Goal: Transaction & Acquisition: Purchase product/service

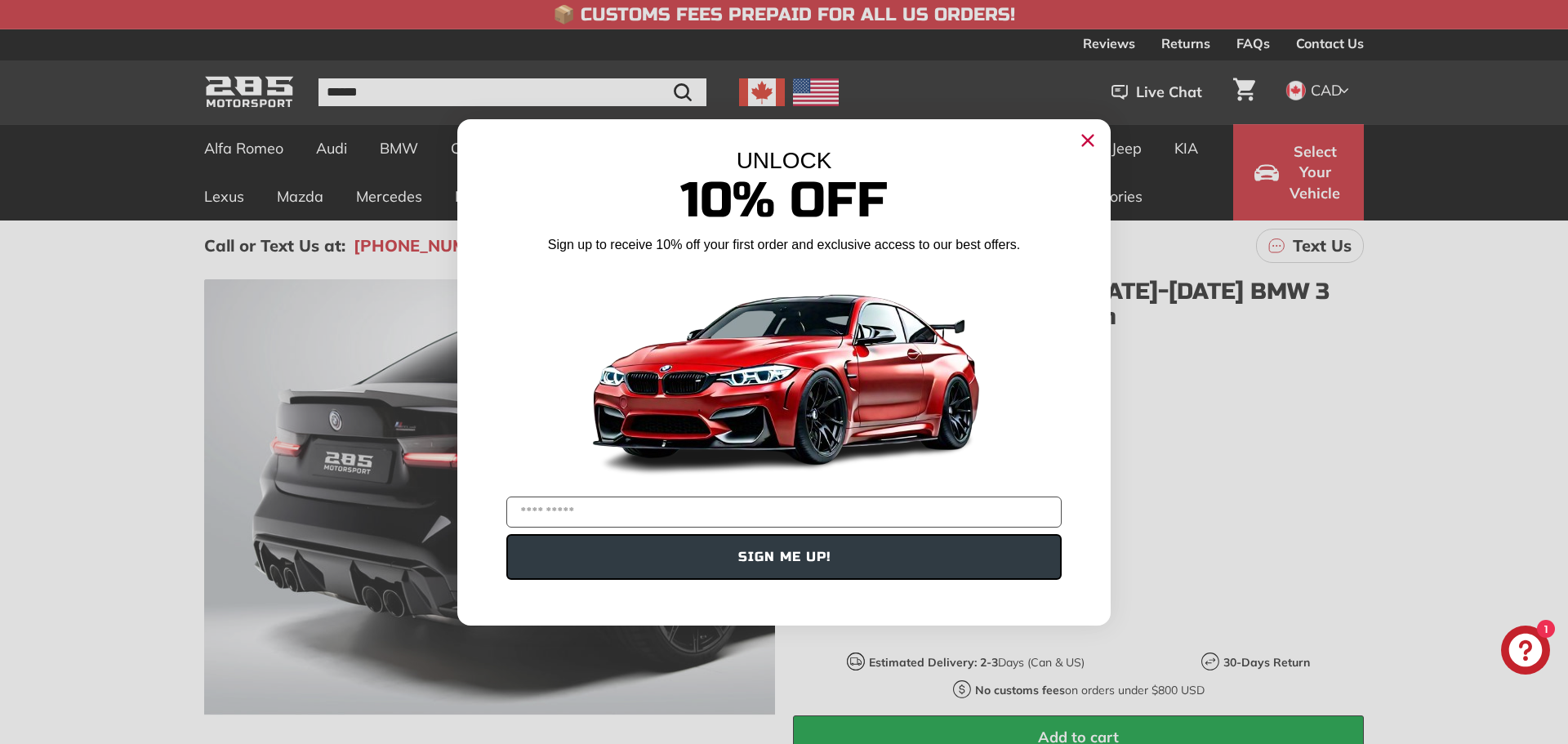
click at [807, 293] on img "POPUP Form" at bounding box center [783, 375] width 408 height 230
click at [1098, 146] on circle "Close dialog" at bounding box center [1088, 140] width 25 height 25
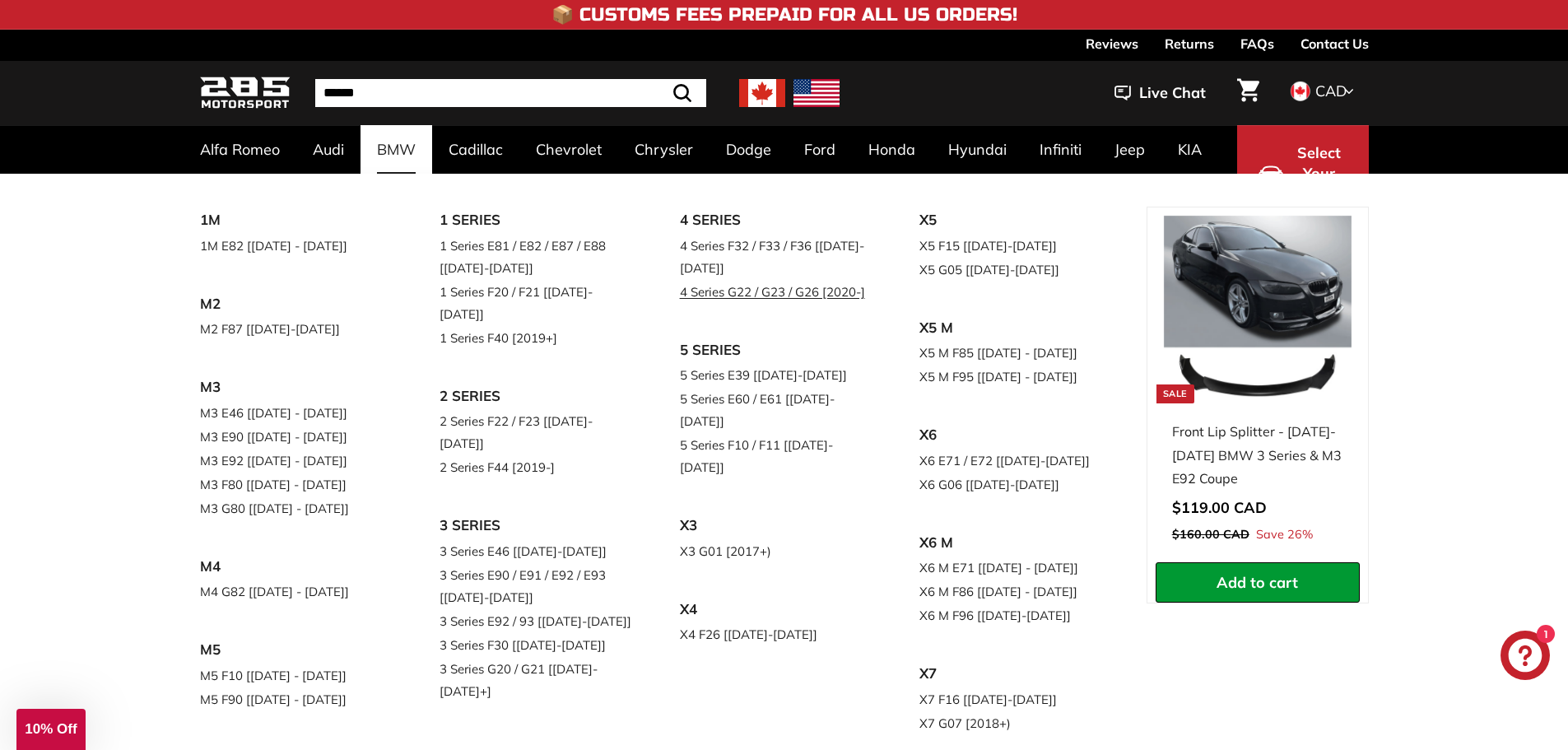
click at [730, 293] on link "4 Series G22 / G23 / G26 [2020-]" at bounding box center [777, 291] width 194 height 24
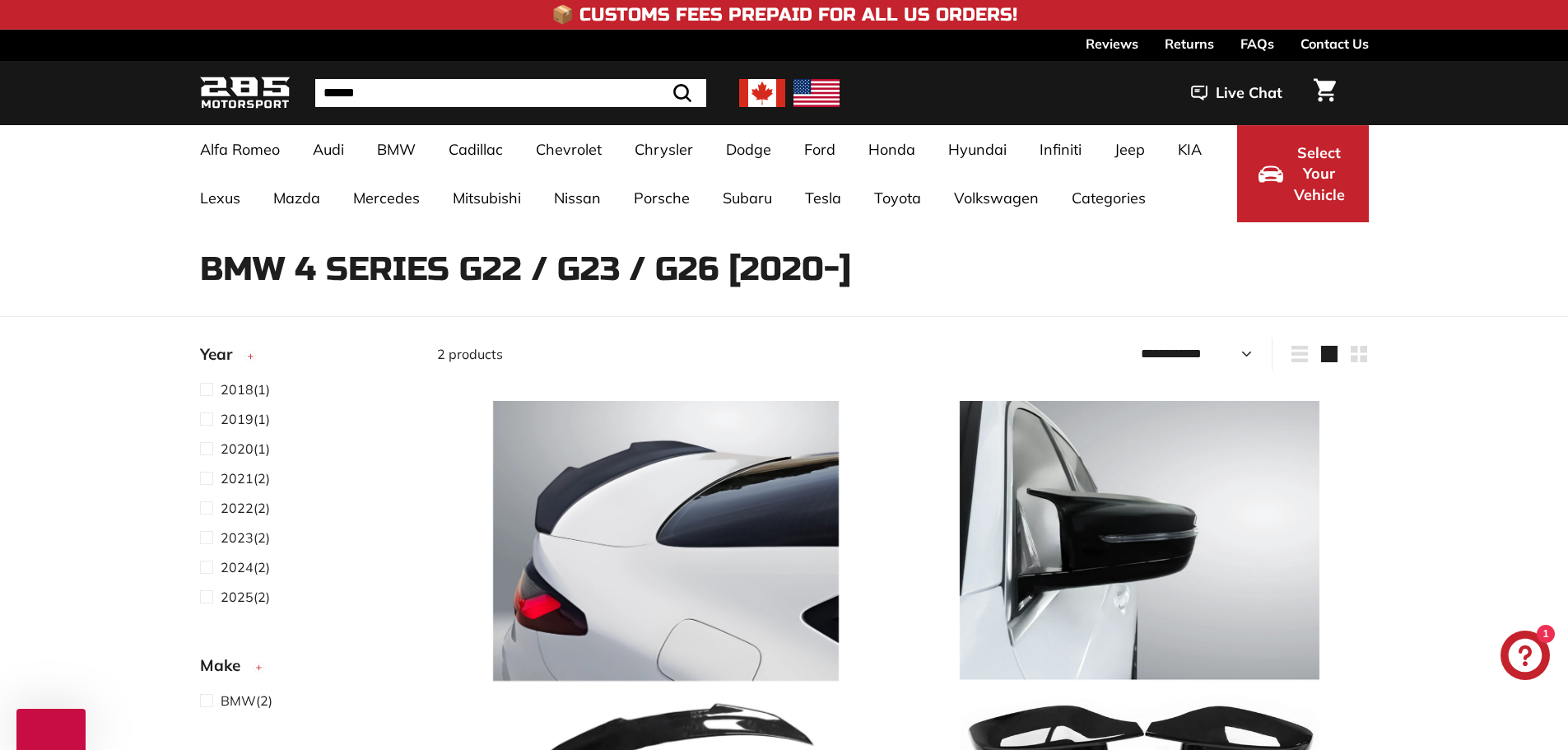
select select "**********"
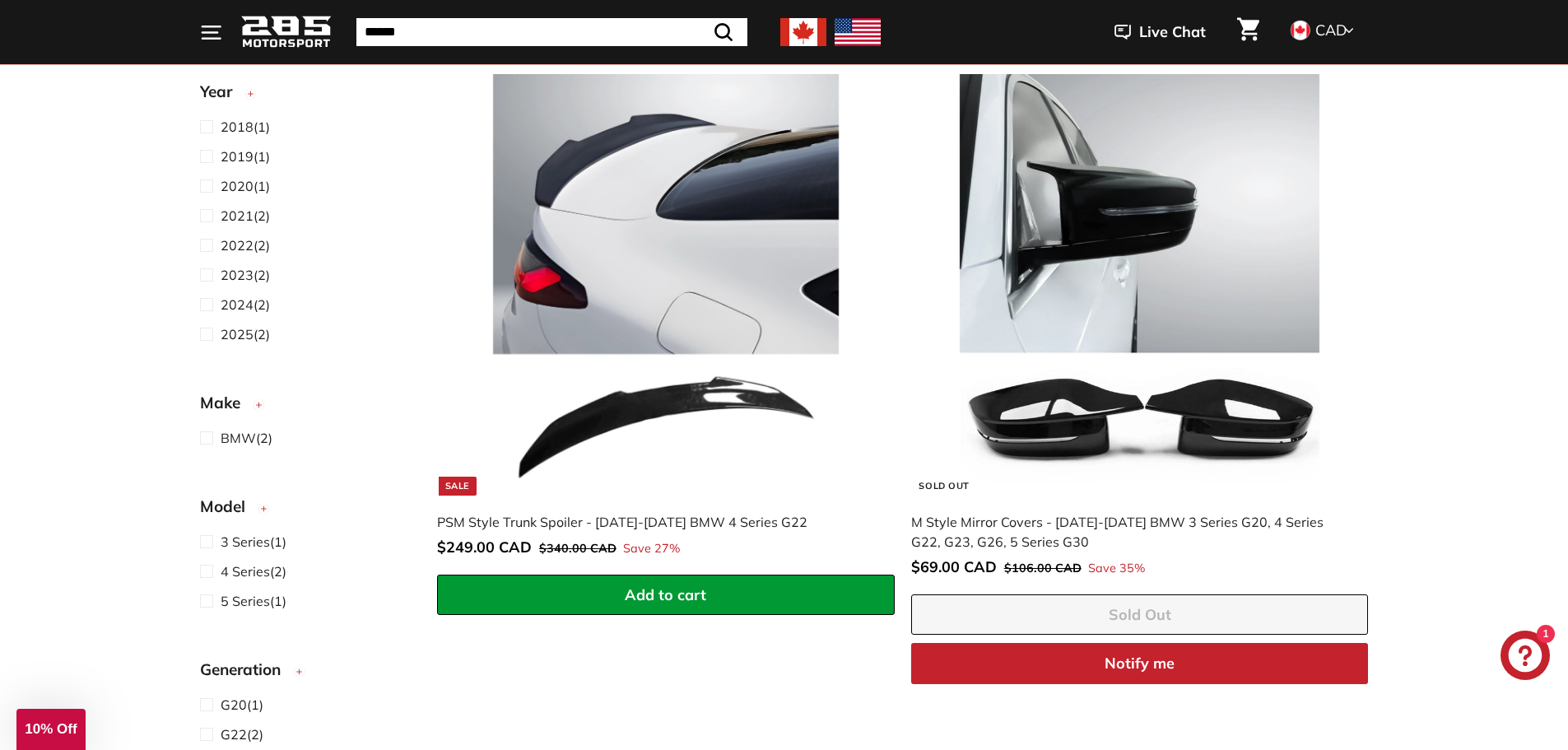
scroll to position [329, 0]
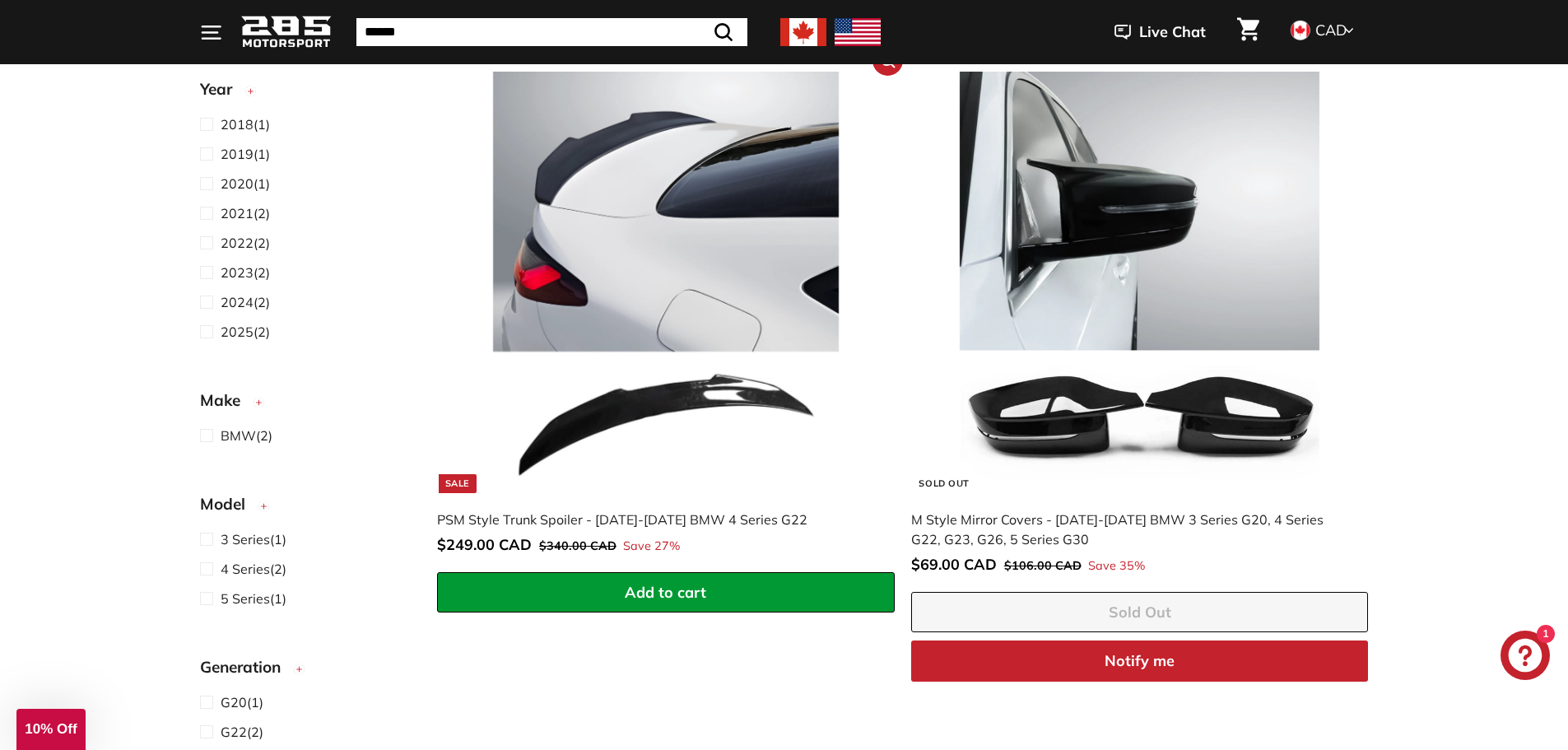
click at [522, 229] on img at bounding box center [665, 282] width 420 height 421
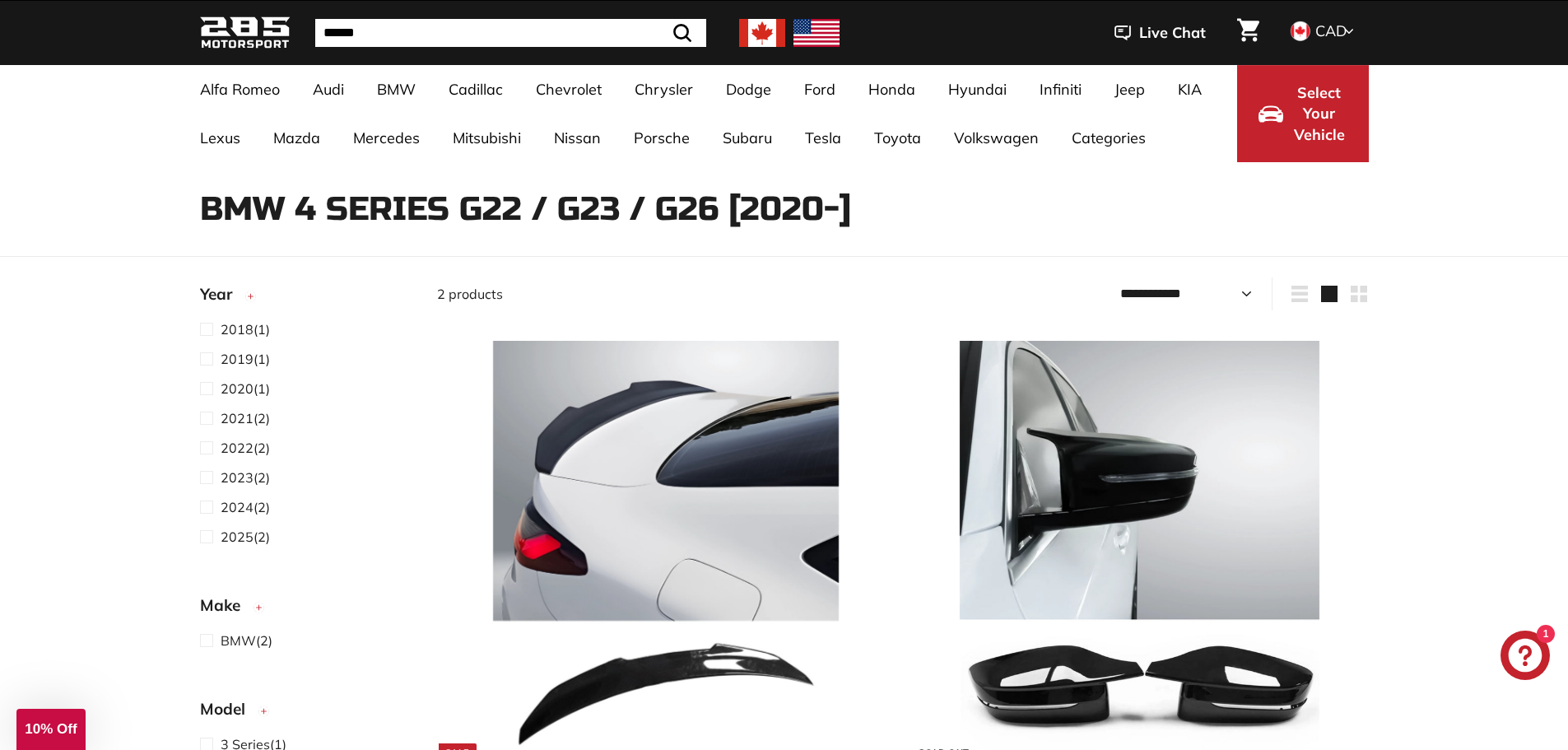
scroll to position [247, 0]
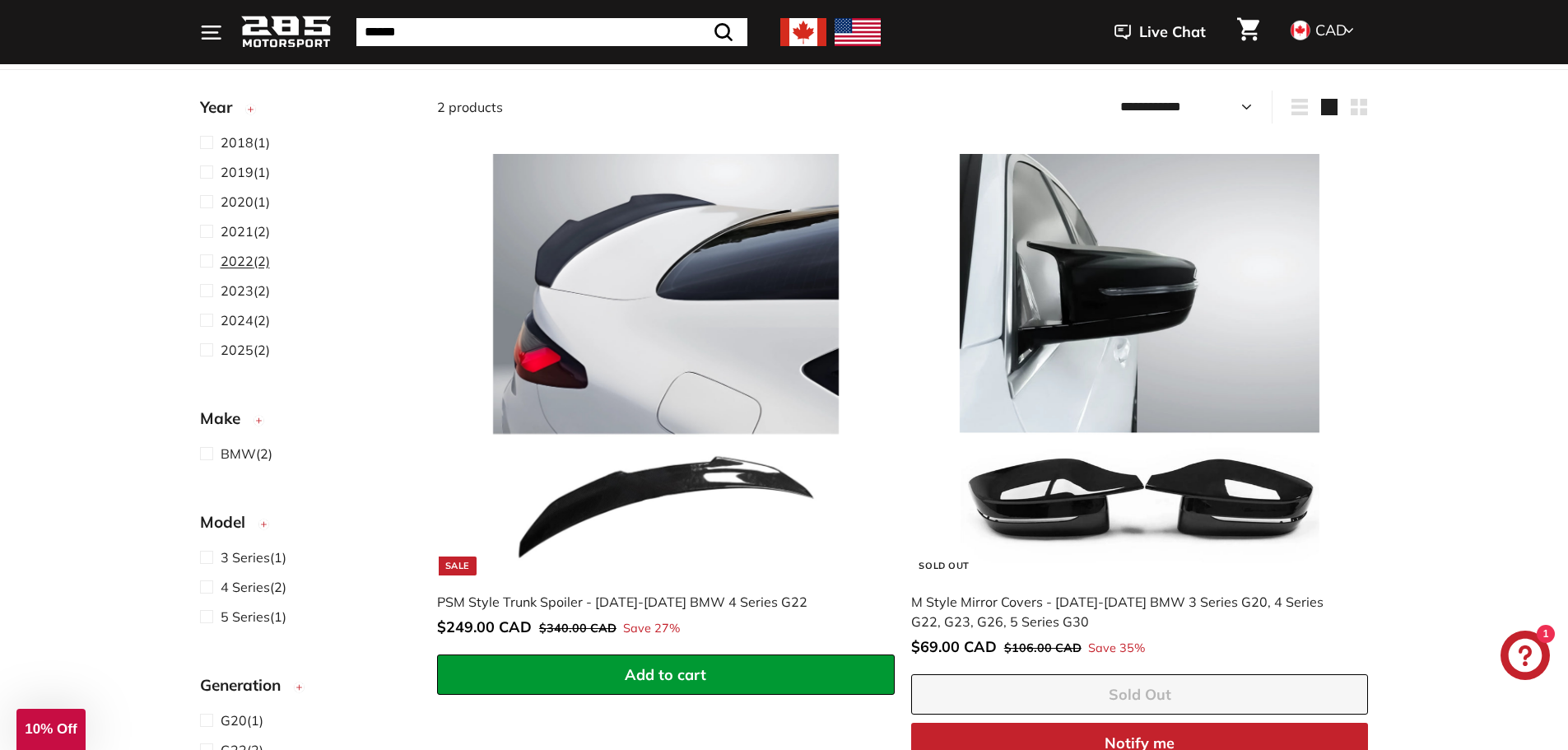
click at [206, 263] on span at bounding box center [210, 261] width 21 height 20
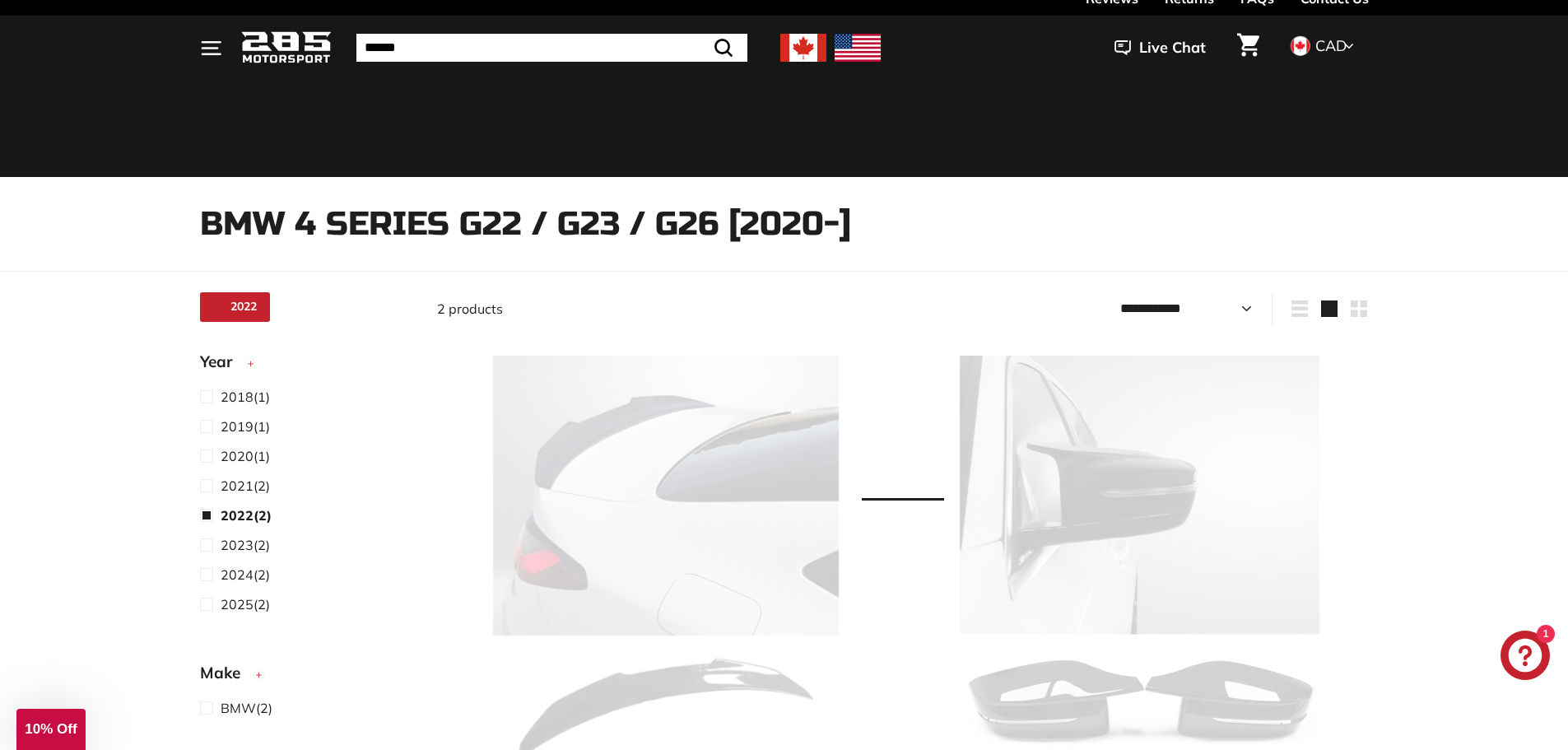
scroll to position [43, 0]
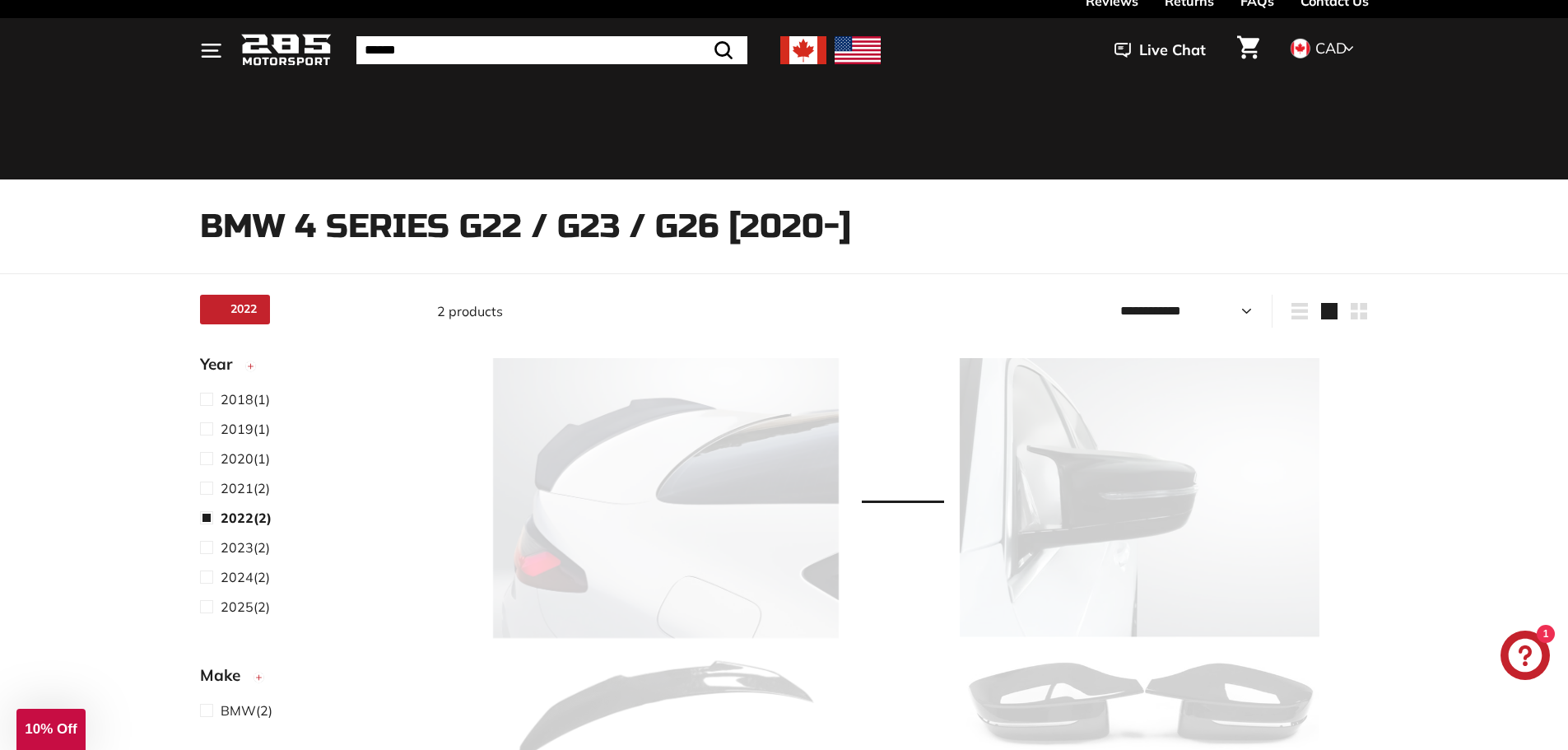
select select "**********"
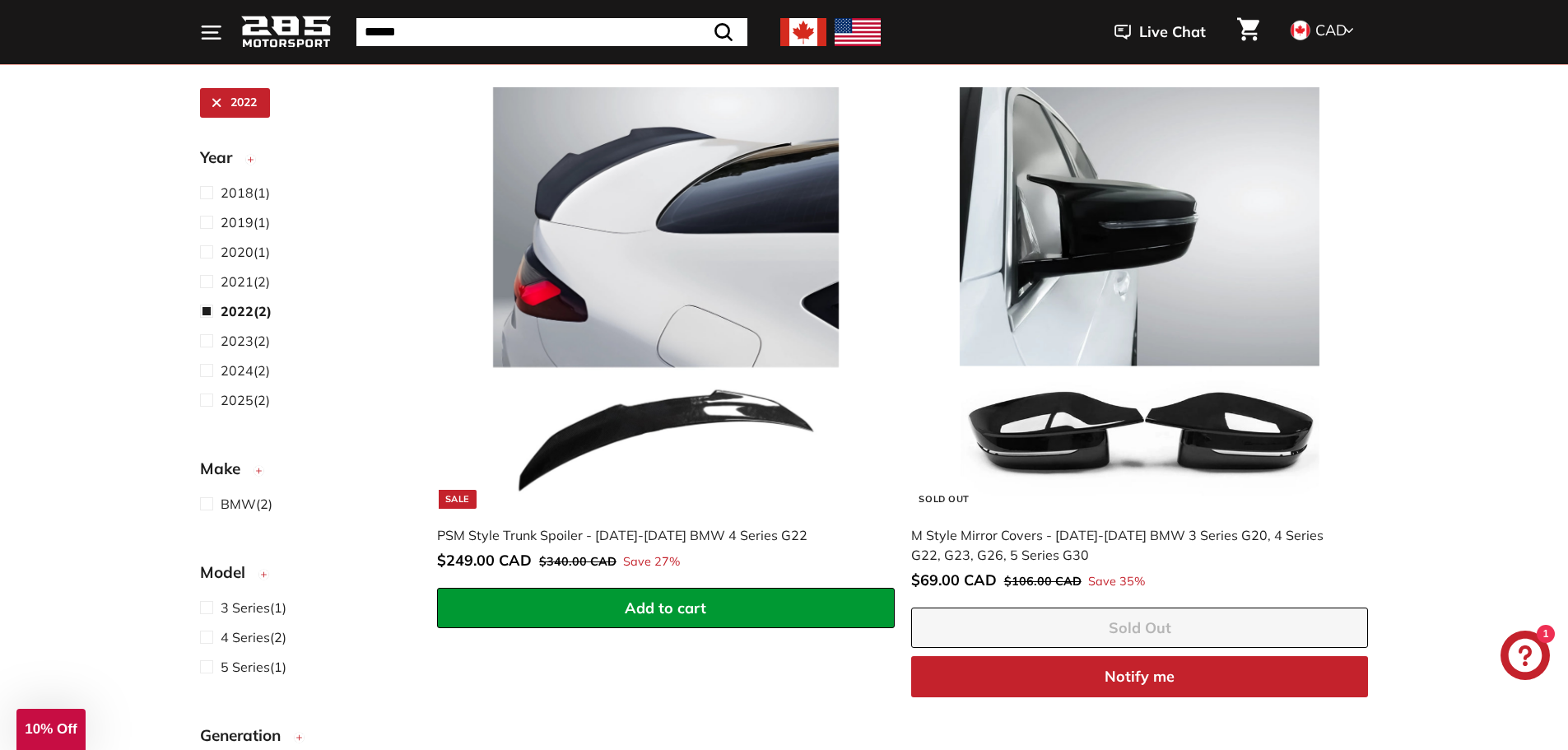
scroll to position [373, 0]
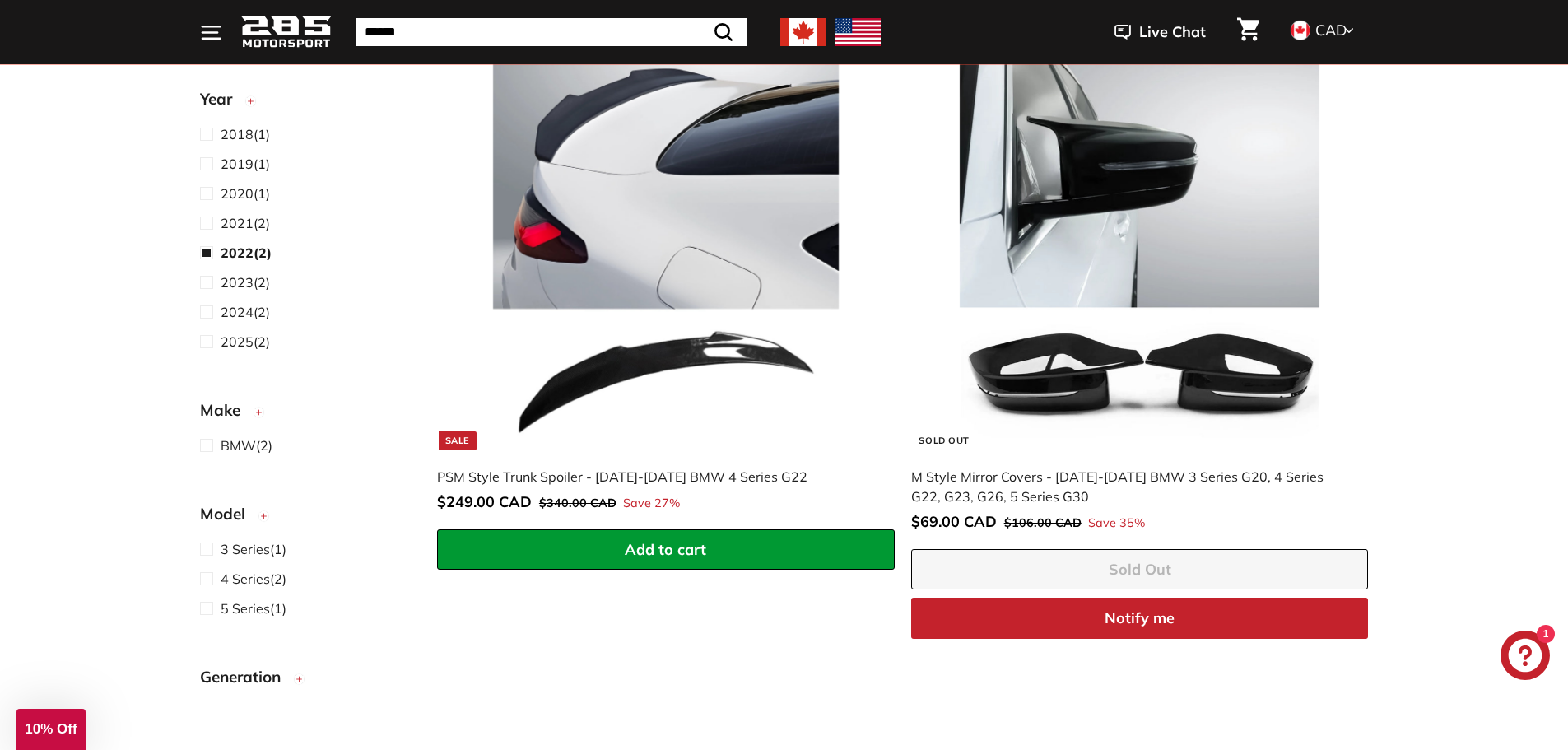
click at [1089, 186] on img at bounding box center [1139, 239] width 420 height 421
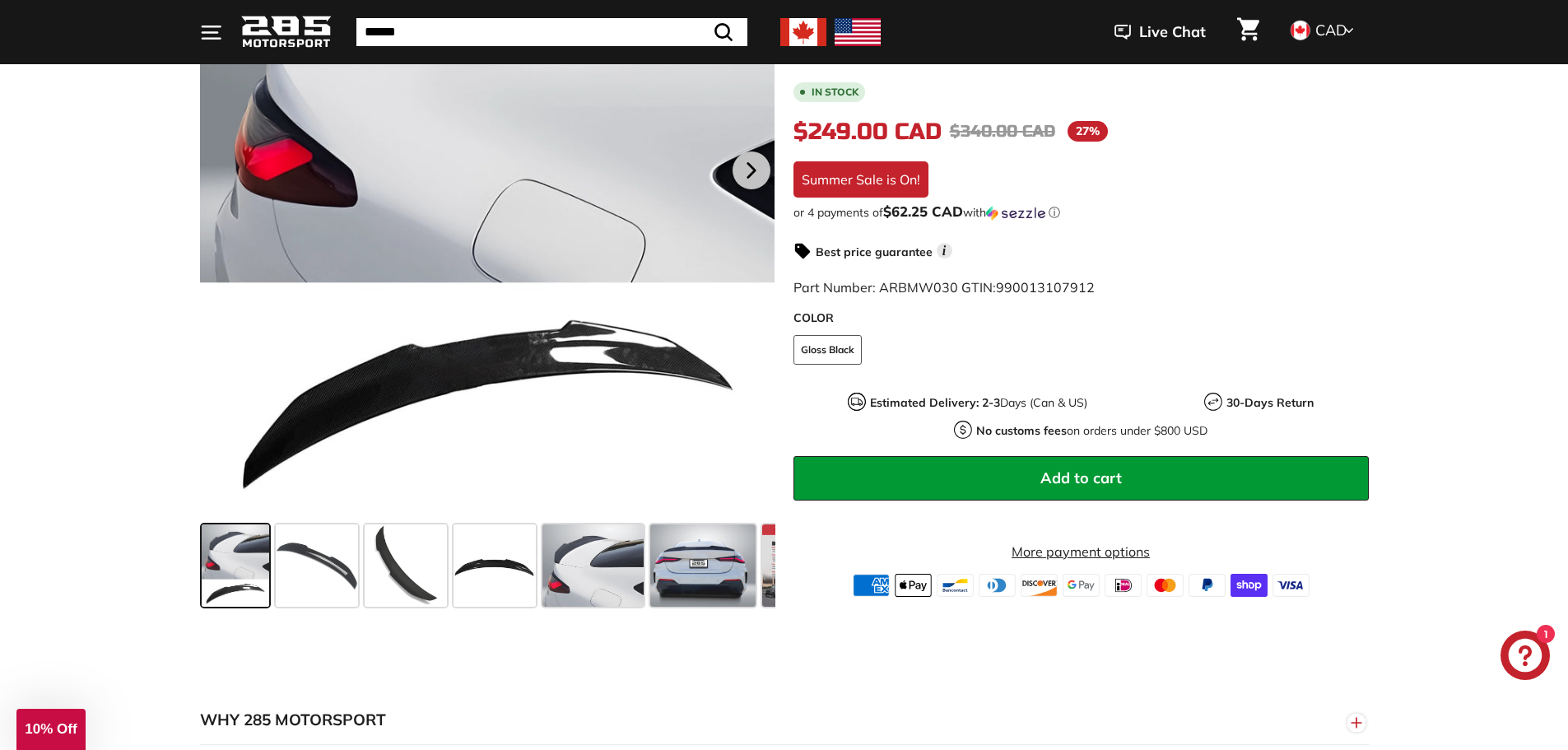
scroll to position [494, 0]
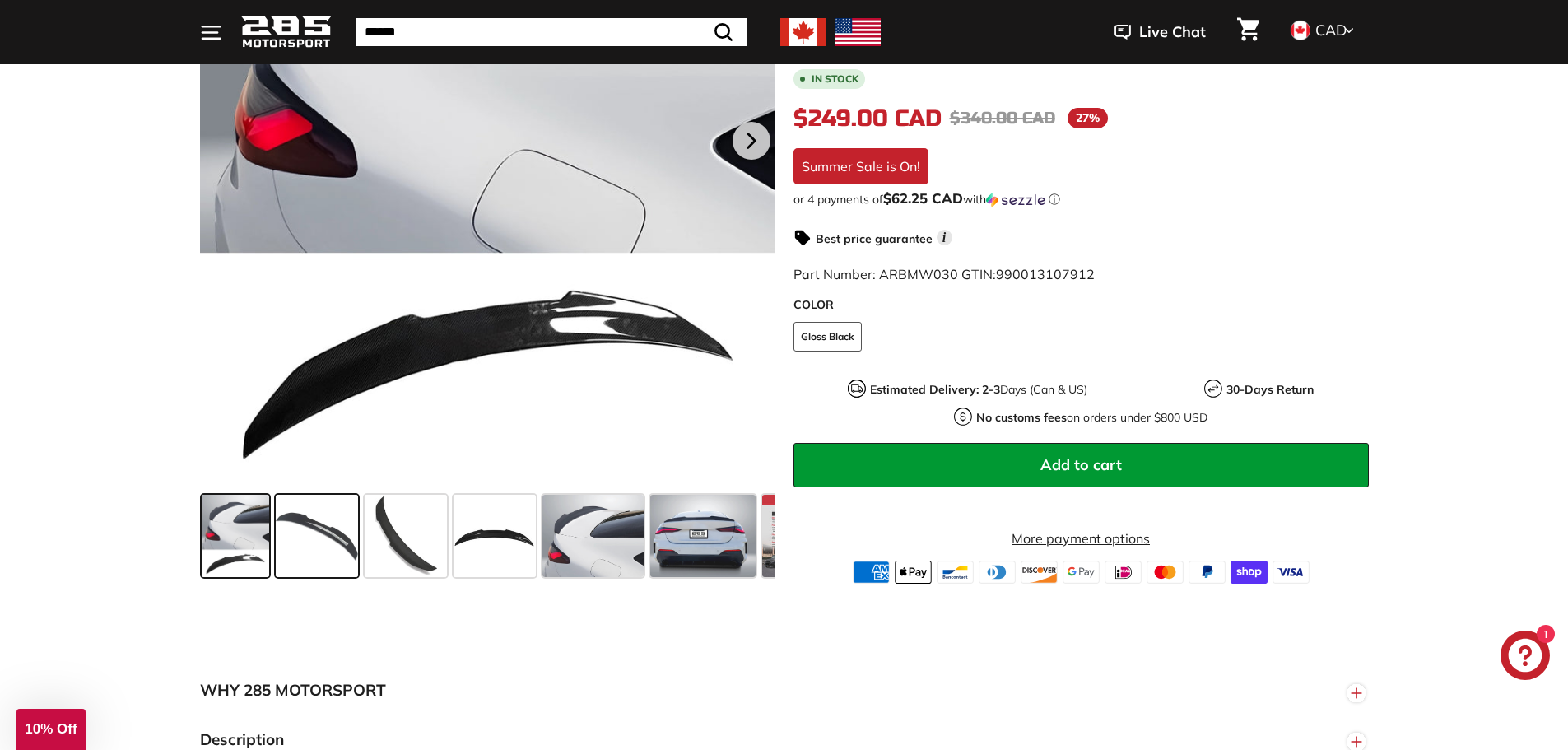
click at [335, 531] on span at bounding box center [316, 536] width 82 height 82
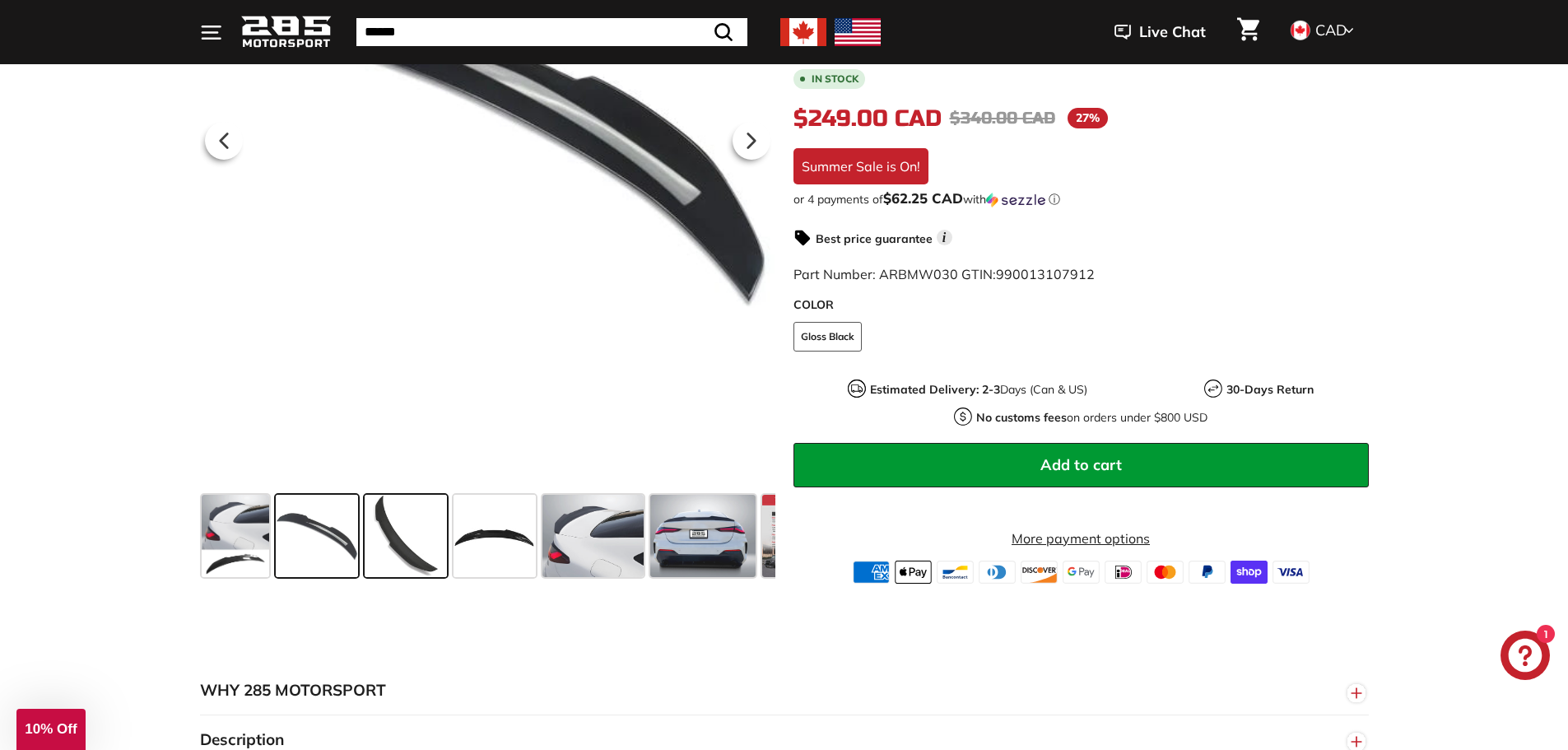
click at [394, 530] on span at bounding box center [405, 536] width 82 height 82
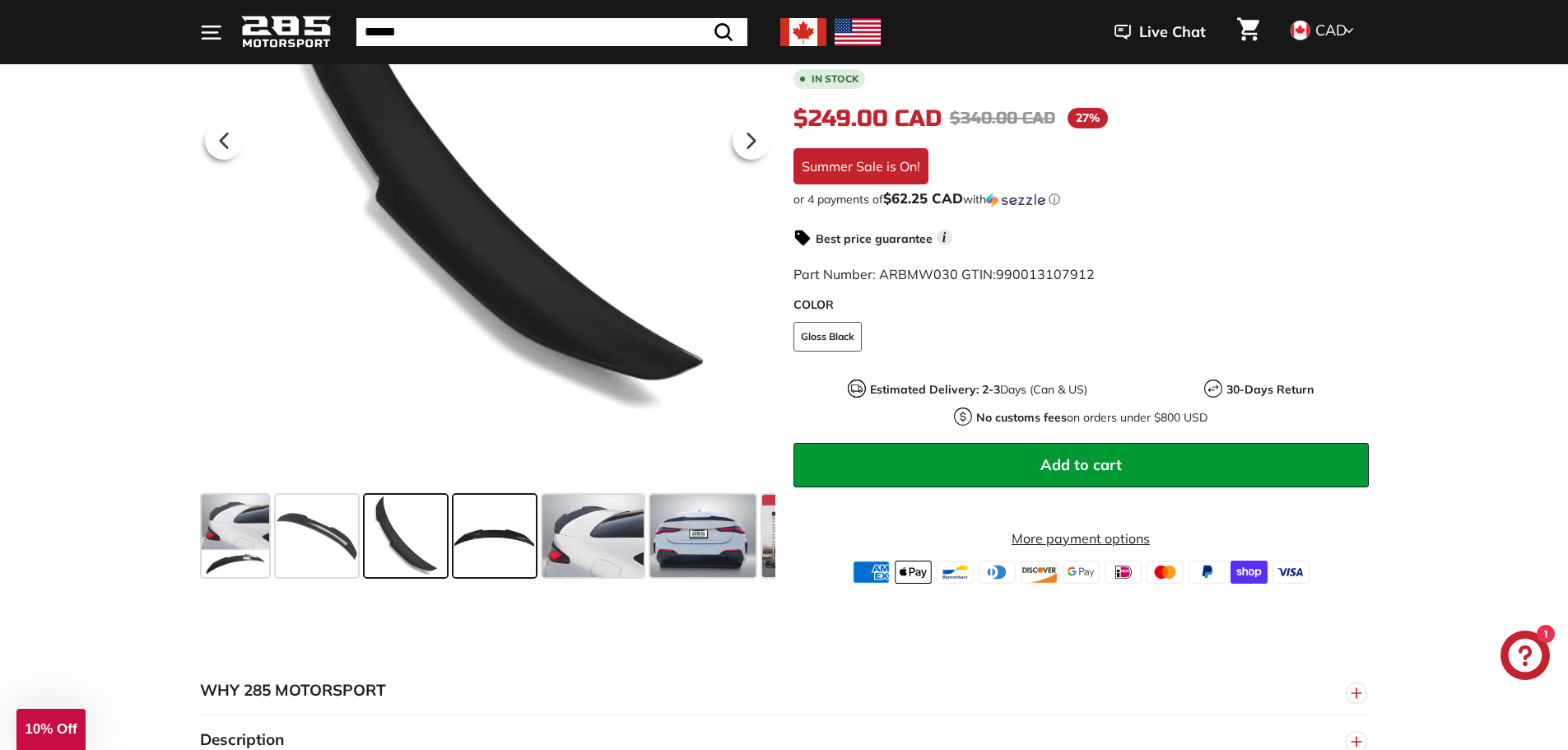
drag, startPoint x: 488, startPoint y: 535, endPoint x: 501, endPoint y: 535, distance: 13.0
click at [489, 535] on span at bounding box center [494, 536] width 82 height 82
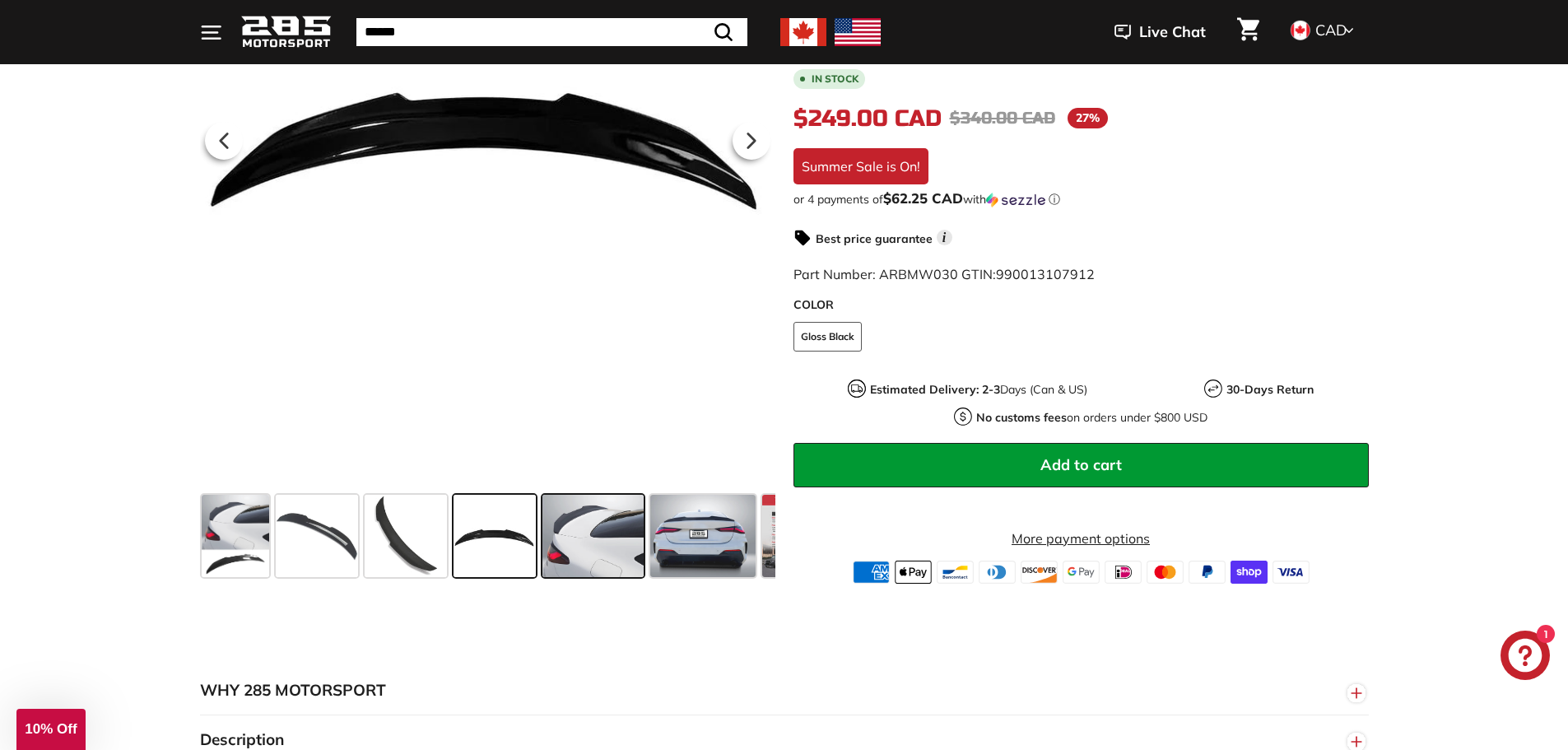
click at [590, 537] on span at bounding box center [593, 536] width 101 height 82
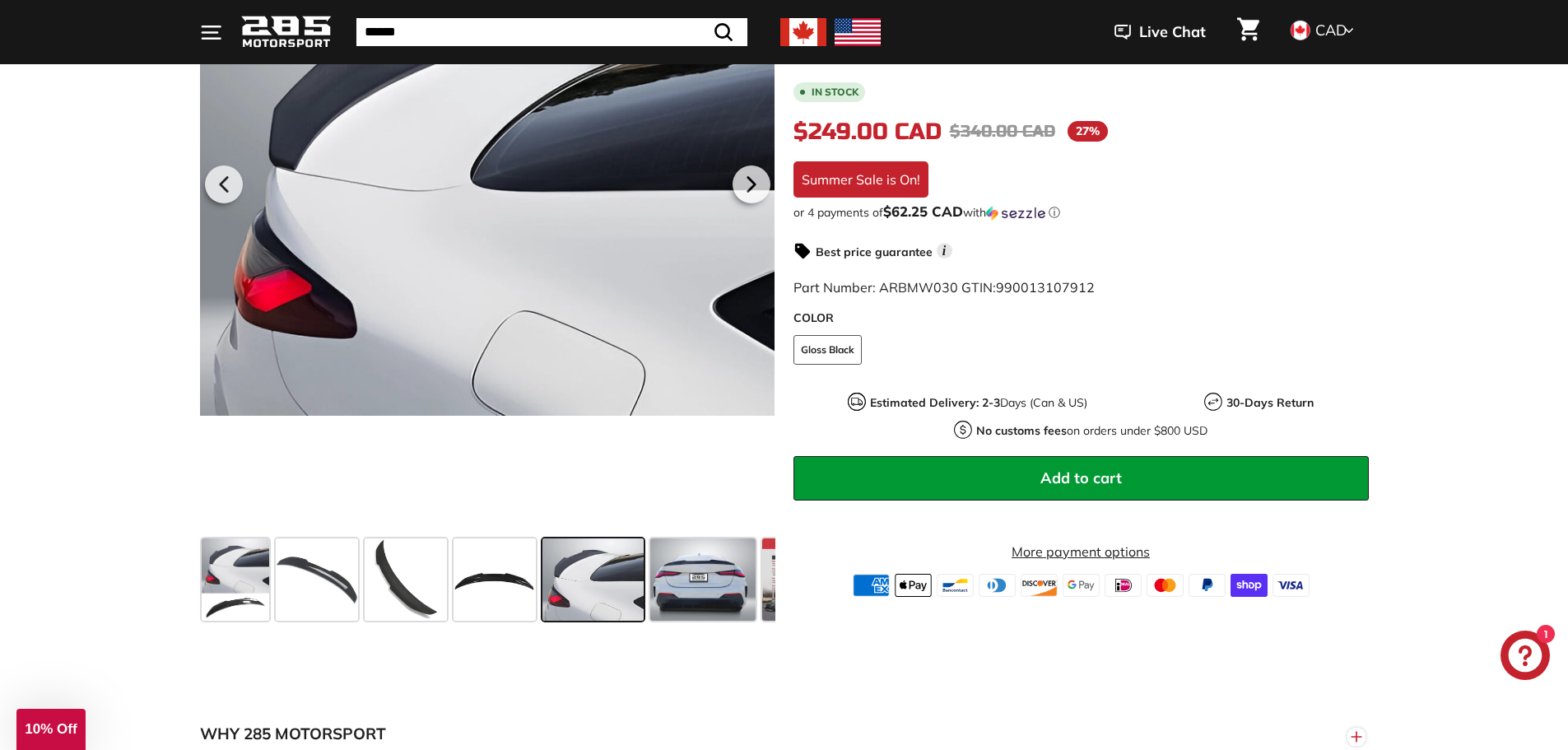
scroll to position [411, 0]
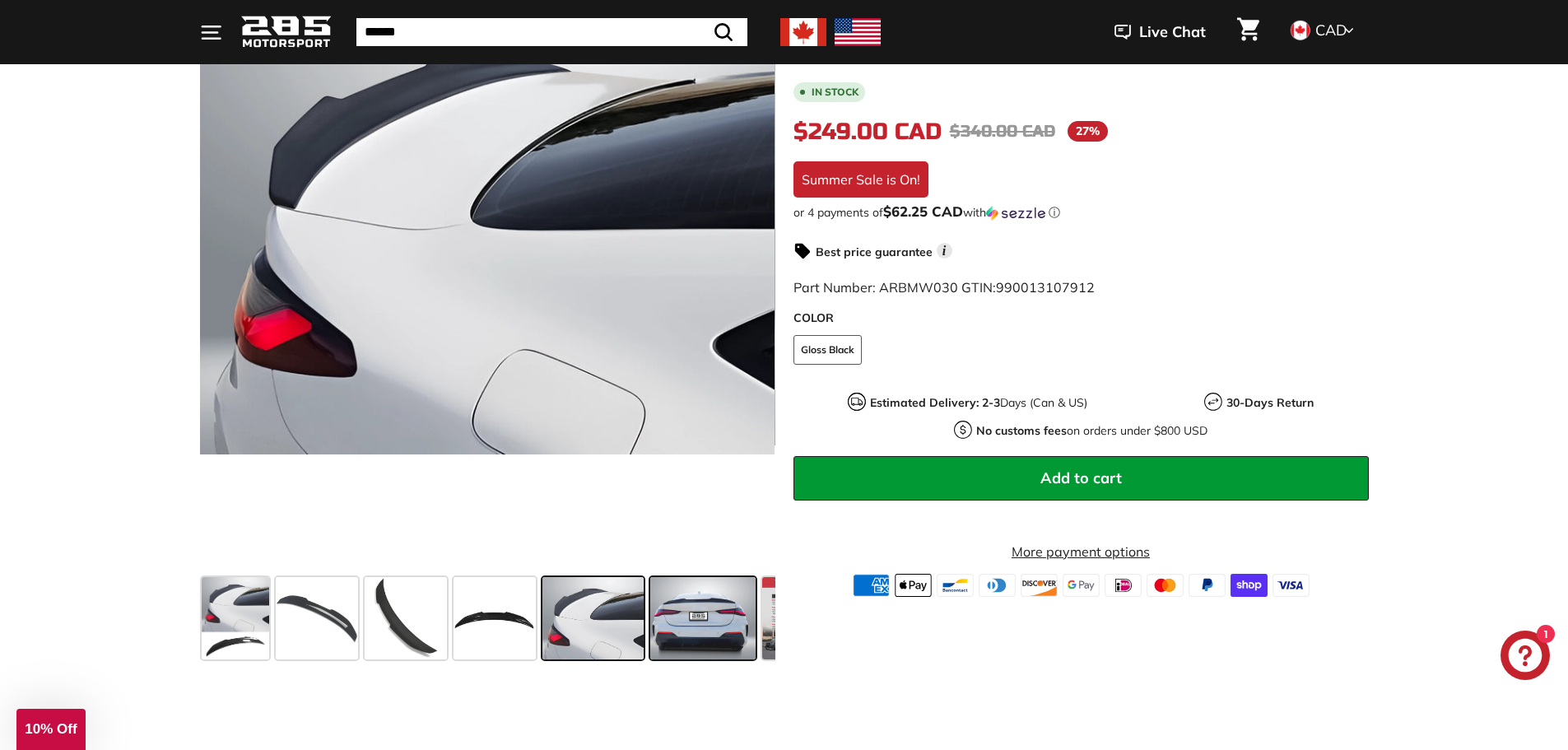
click at [706, 646] on span at bounding box center [702, 618] width 105 height 82
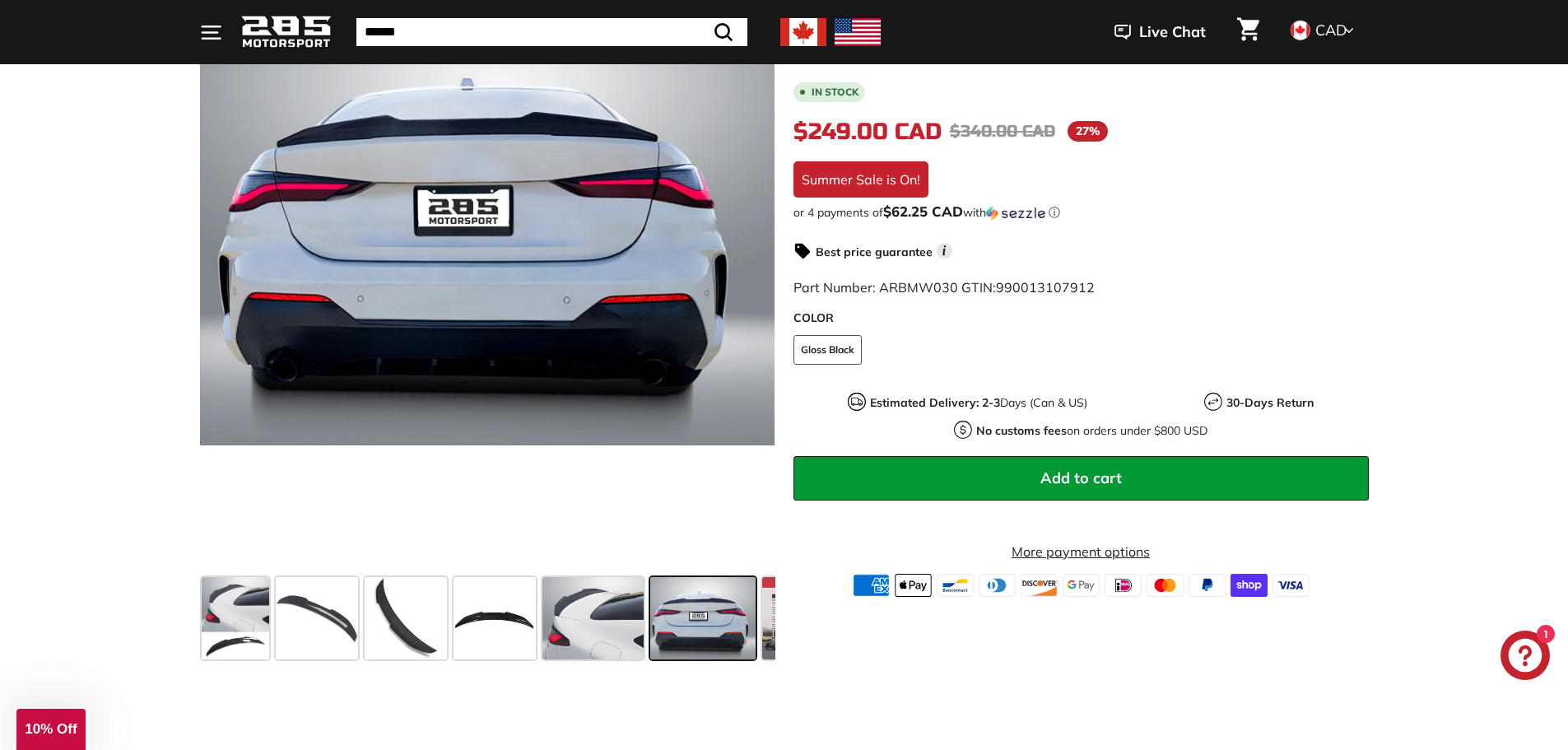
scroll to position [0, 73]
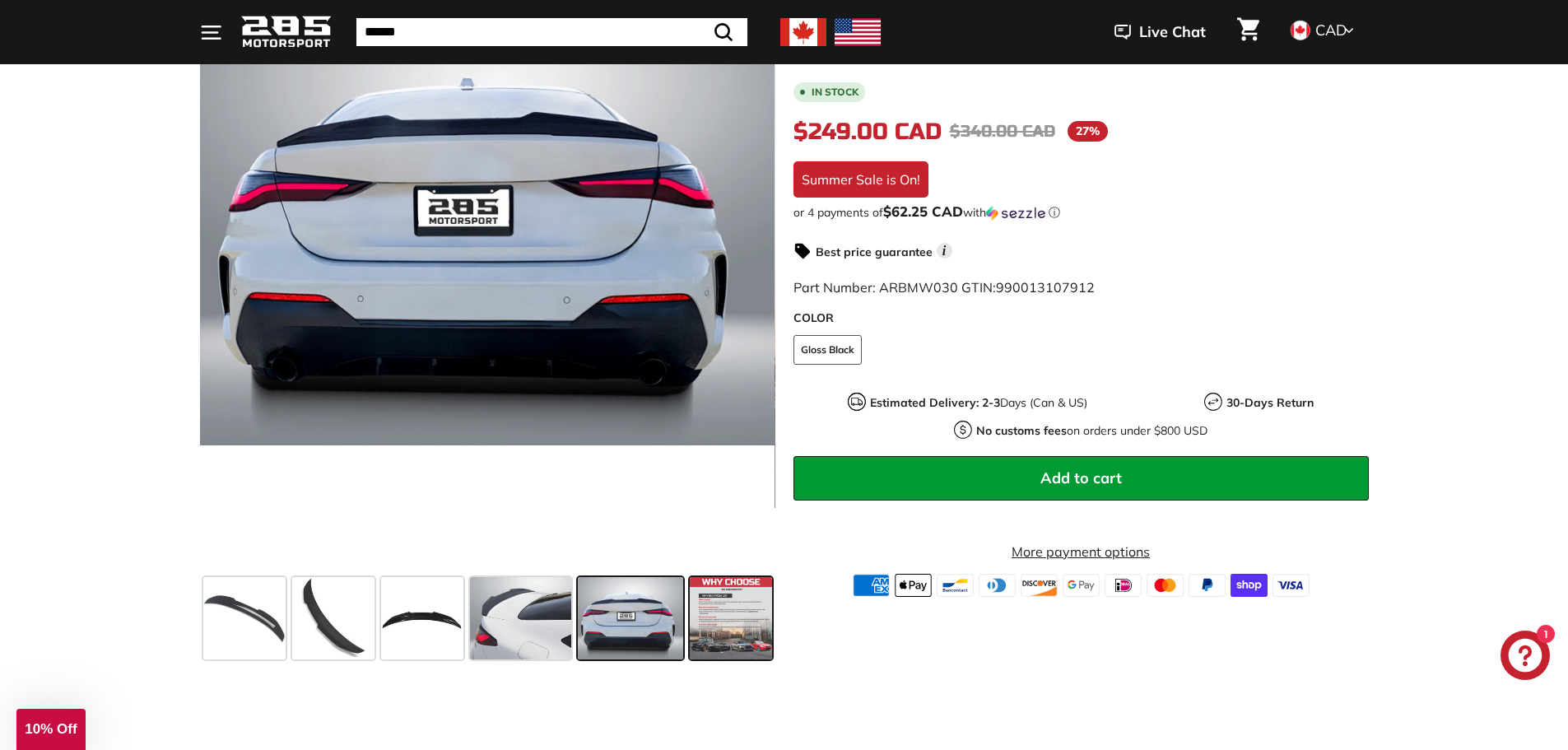
click at [732, 632] on span at bounding box center [731, 618] width 82 height 82
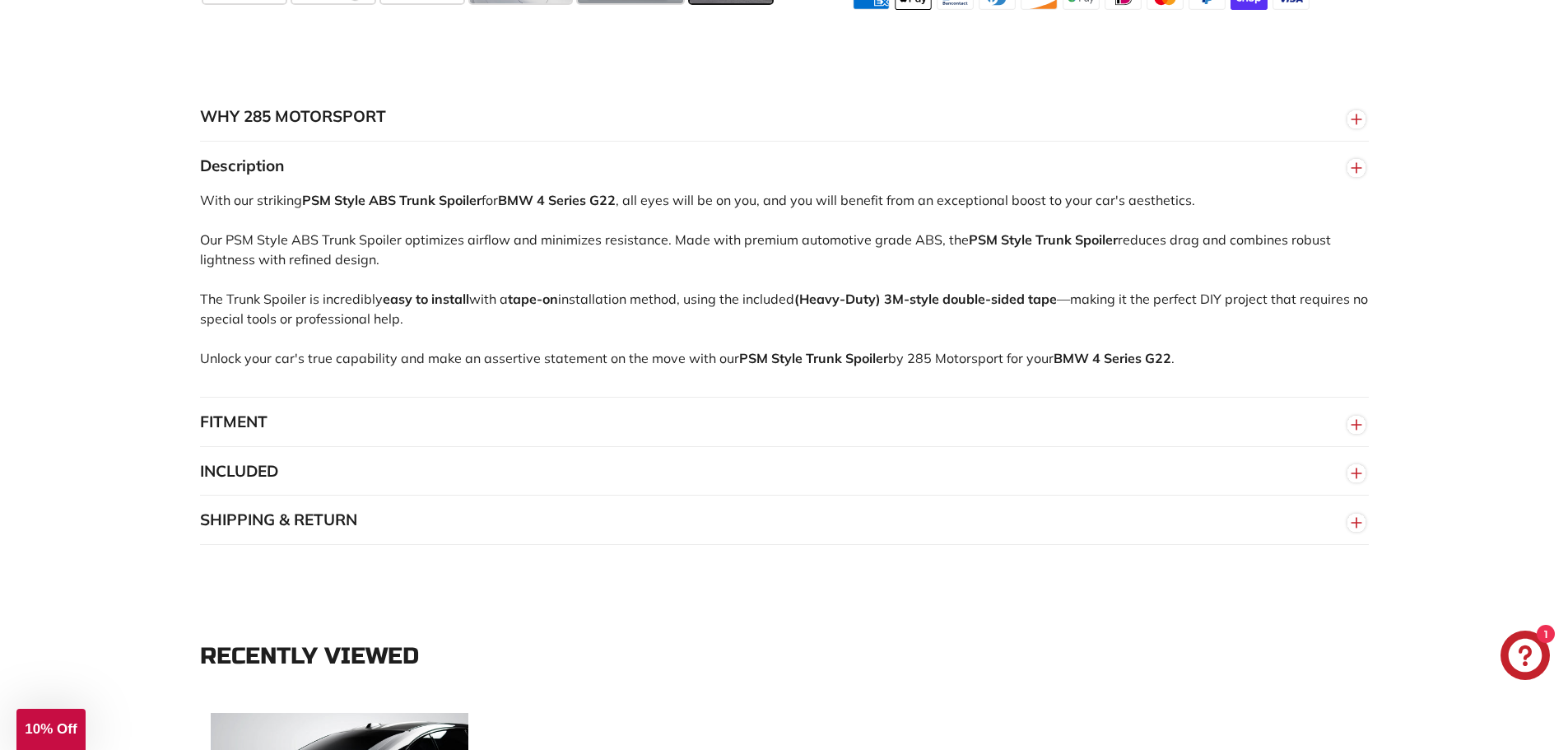
scroll to position [1153, 0]
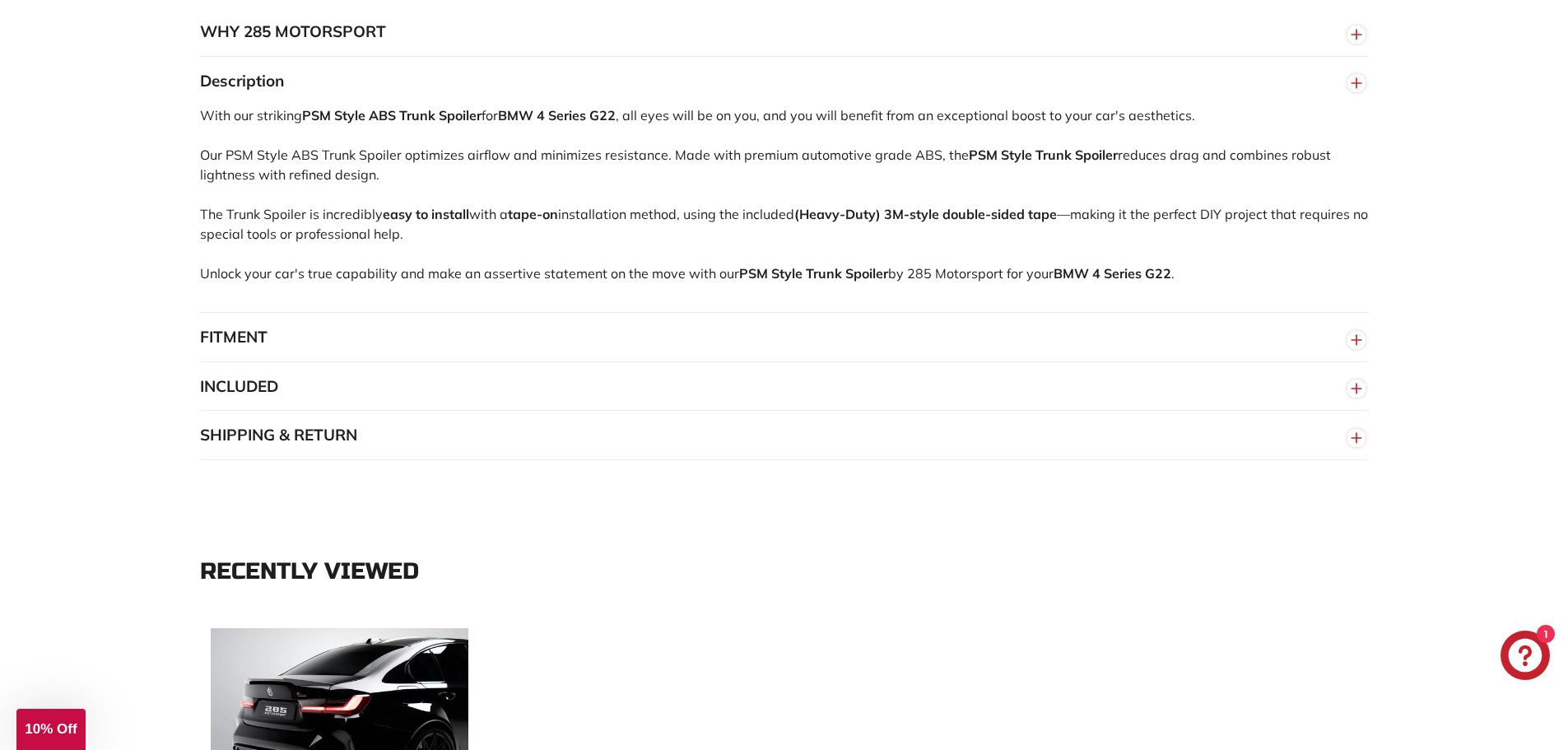
click at [298, 356] on button "FITMENT" at bounding box center [784, 338] width 1169 height 50
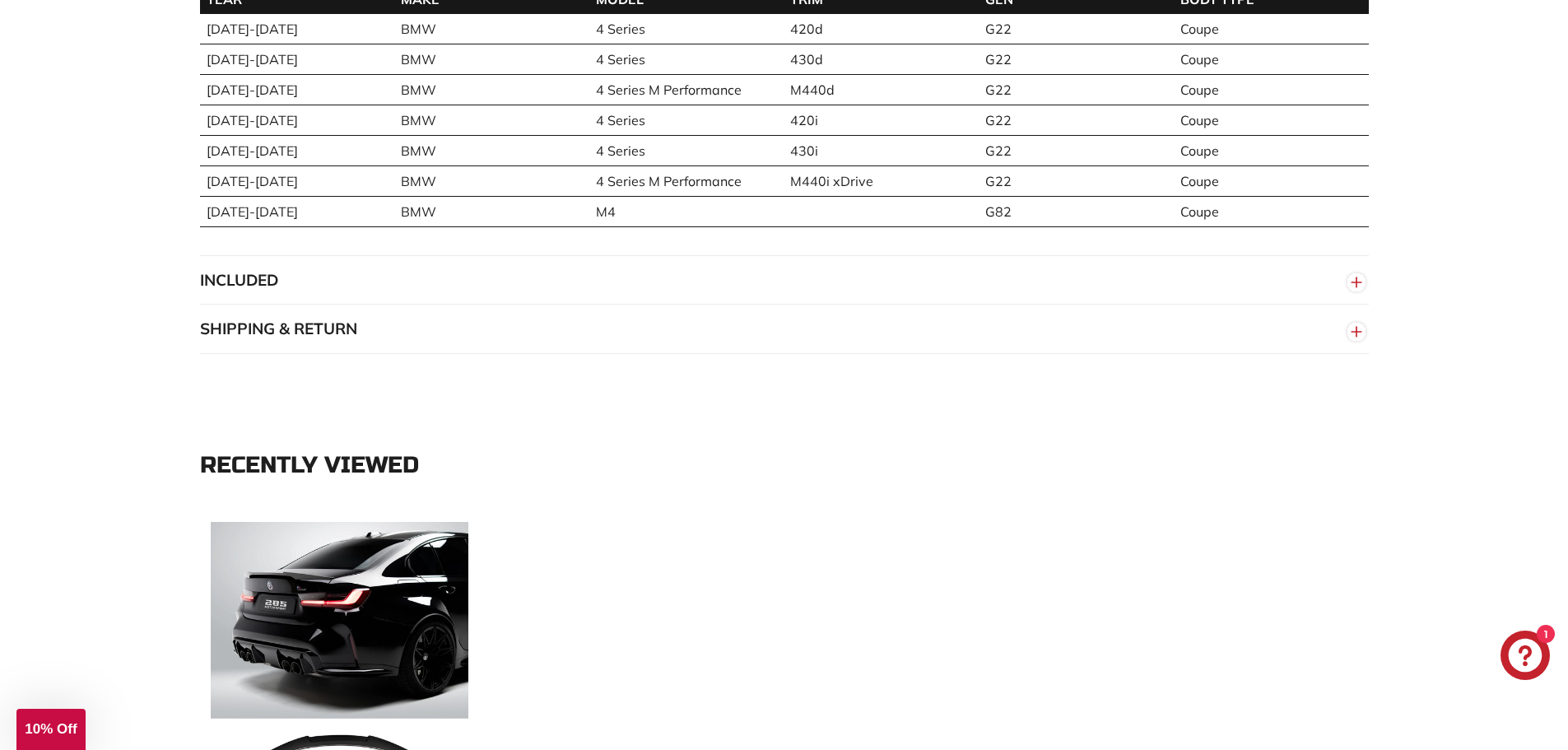
scroll to position [1565, 0]
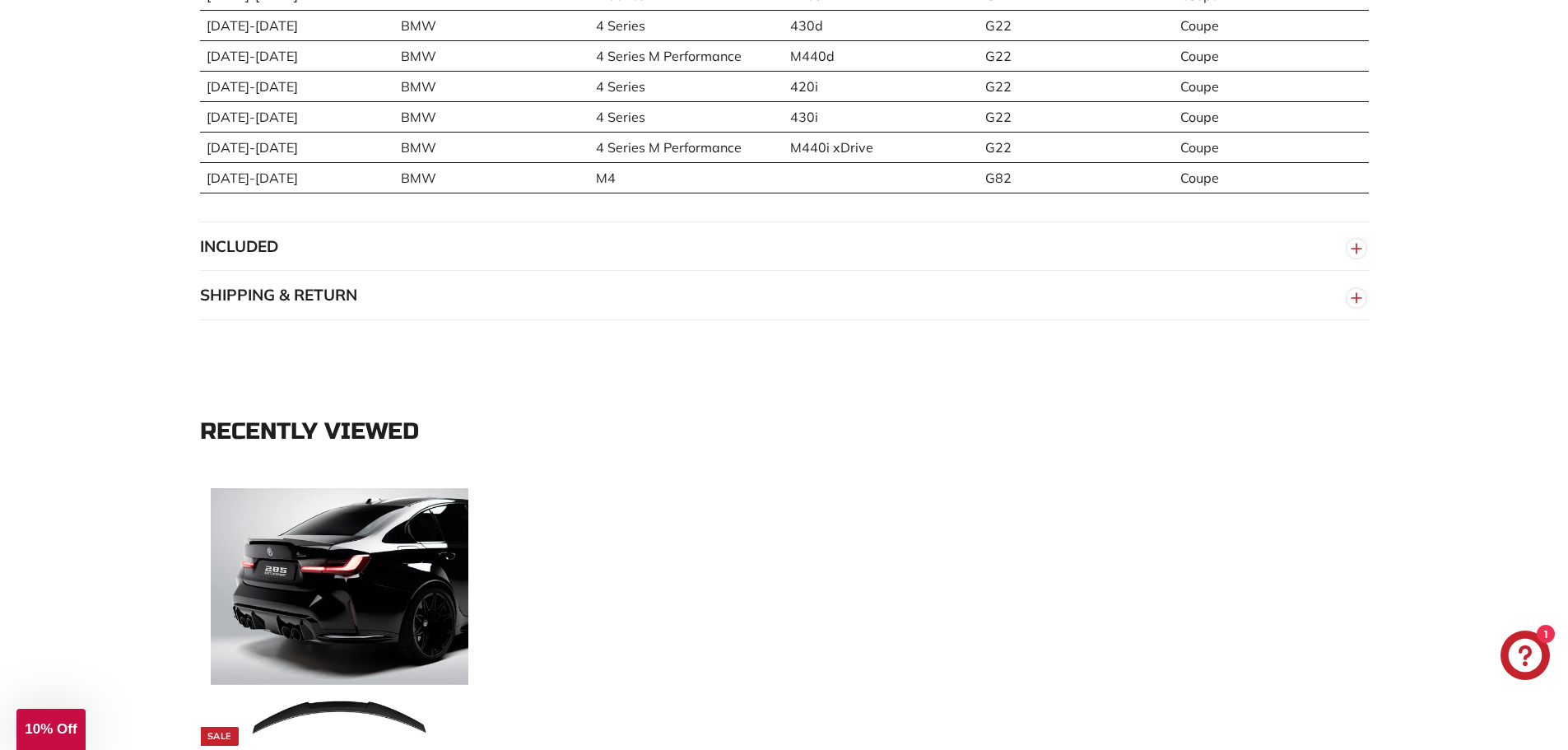
click at [241, 301] on button "SHIPPING & RETURN" at bounding box center [784, 296] width 1169 height 50
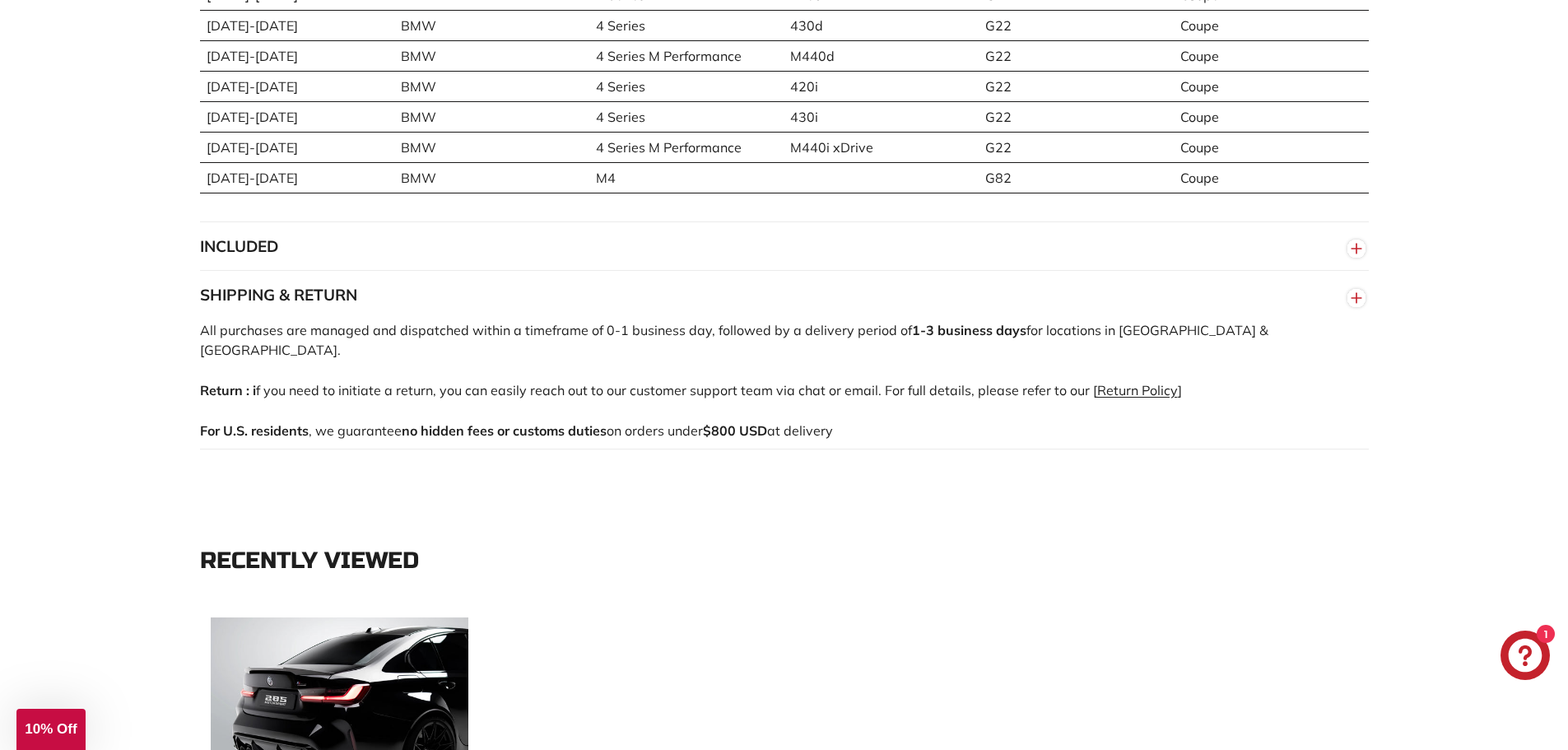
click at [240, 300] on button "SHIPPING & RETURN" at bounding box center [784, 296] width 1169 height 50
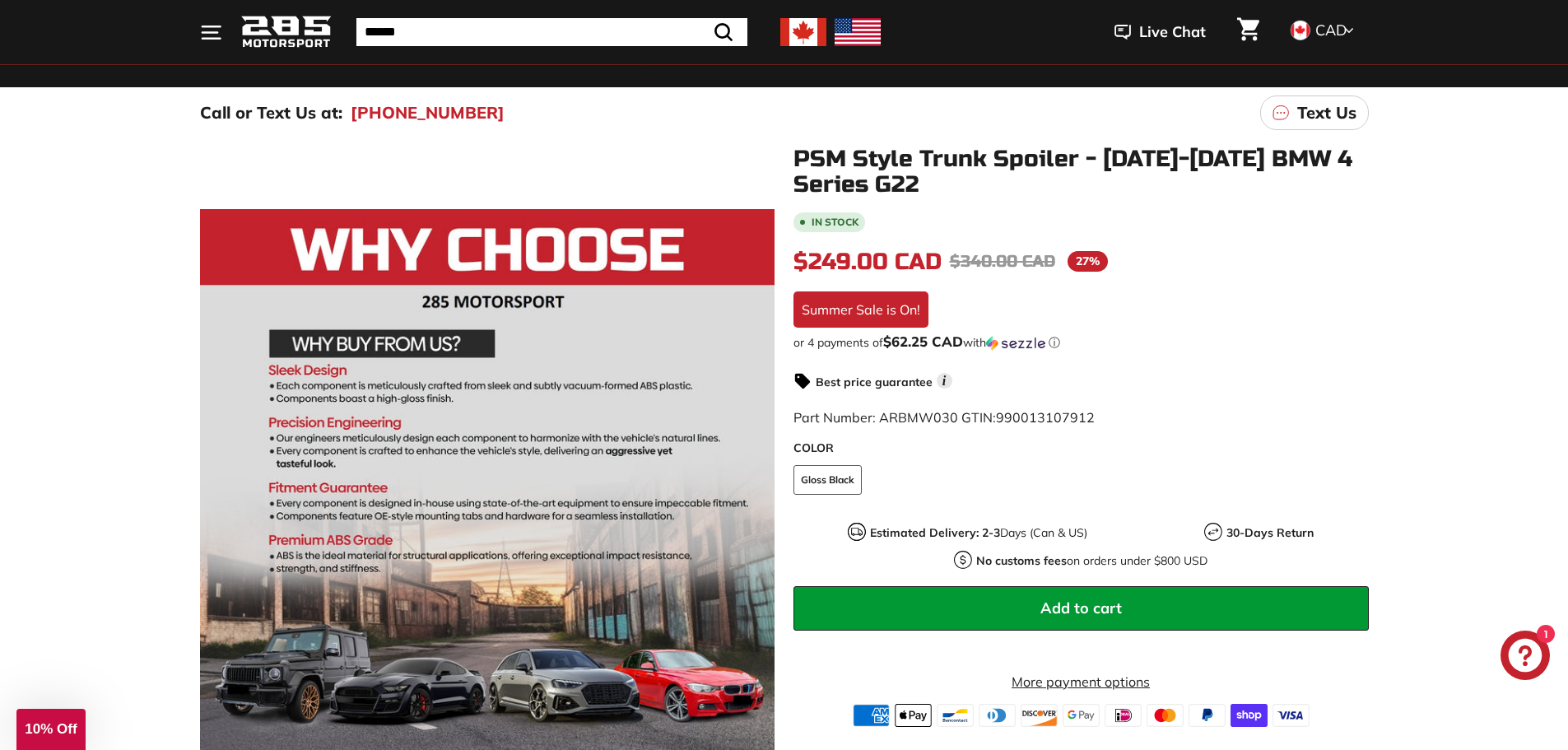
scroll to position [165, 0]
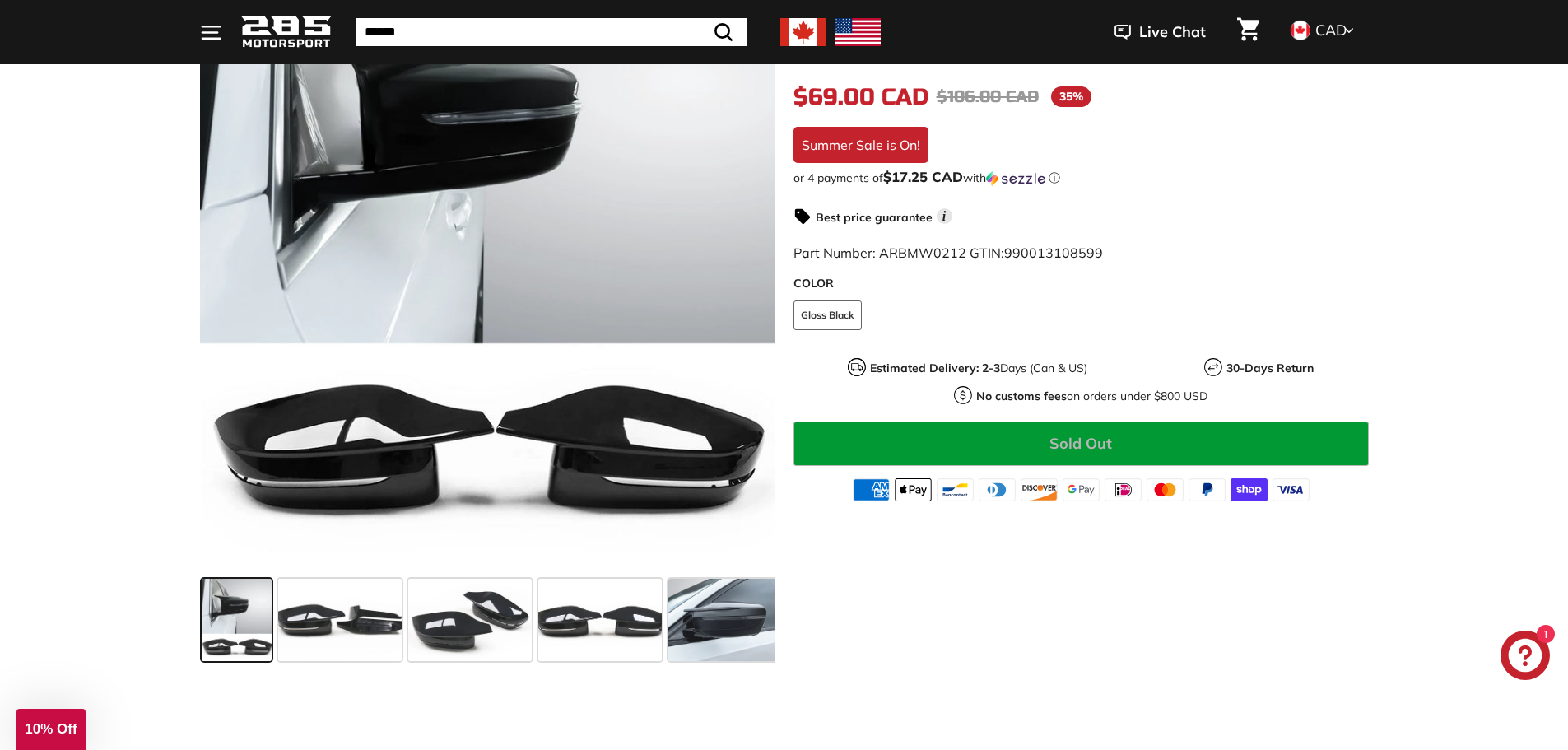
scroll to position [411, 0]
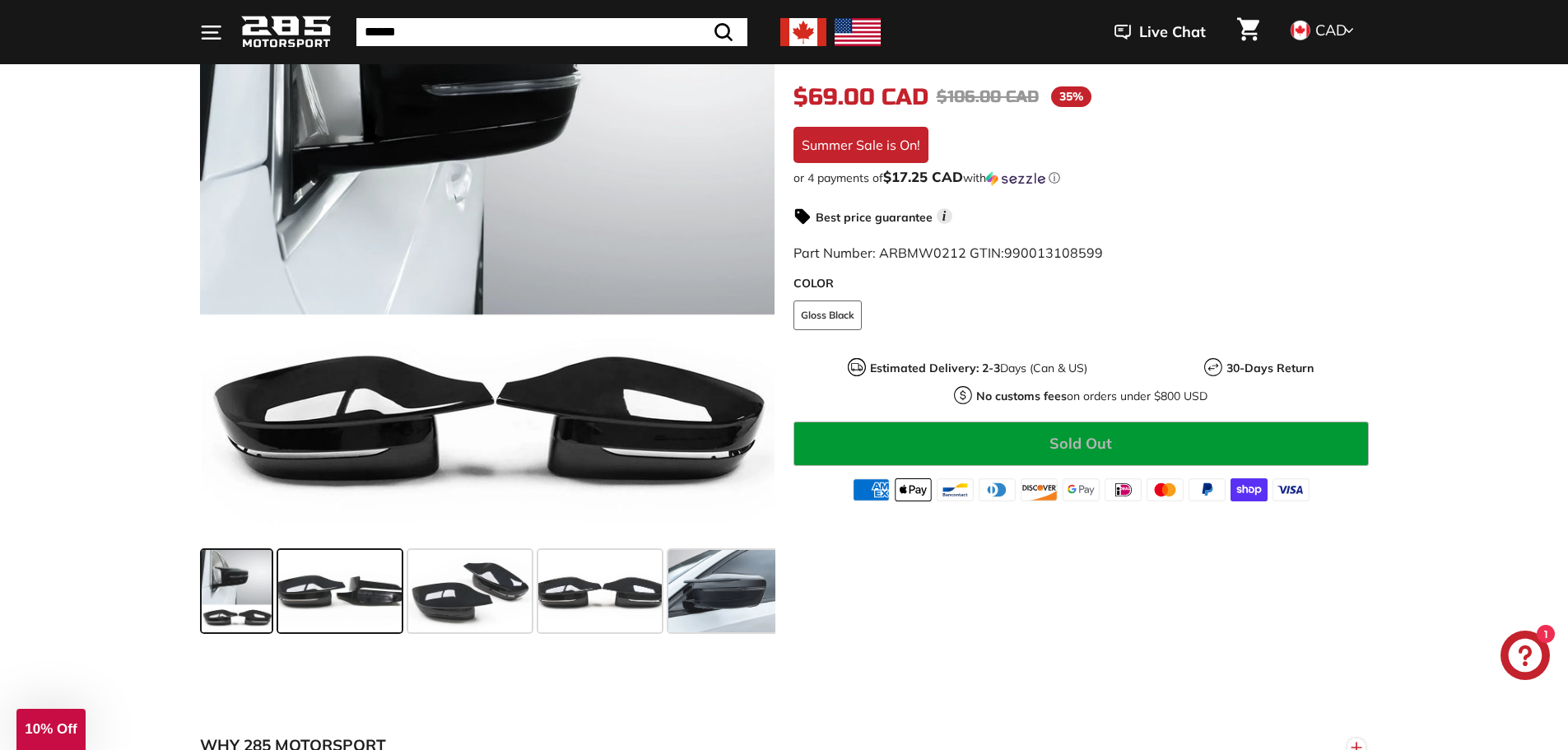
click at [400, 602] on span at bounding box center [339, 591] width 123 height 82
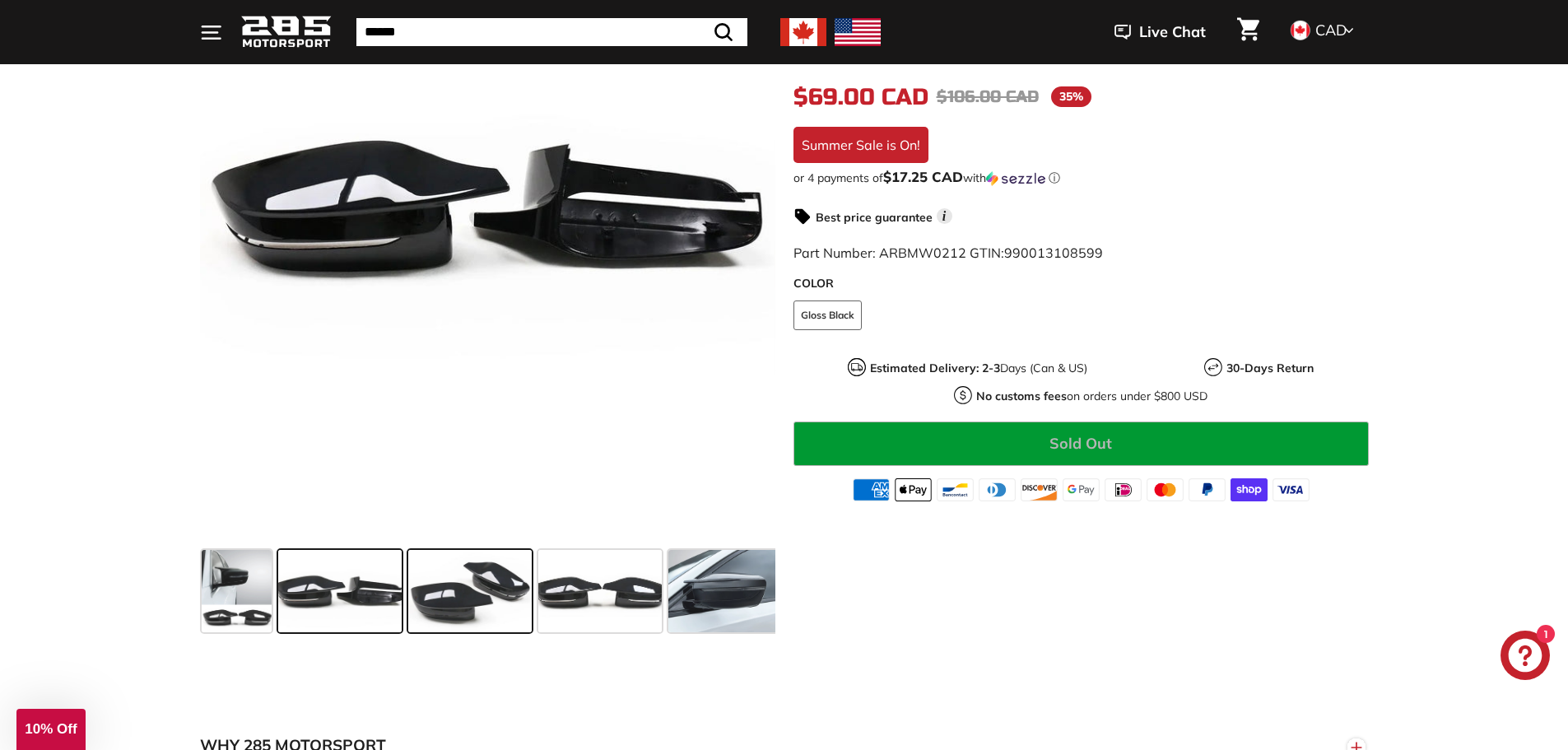
click at [464, 599] on span at bounding box center [469, 591] width 123 height 82
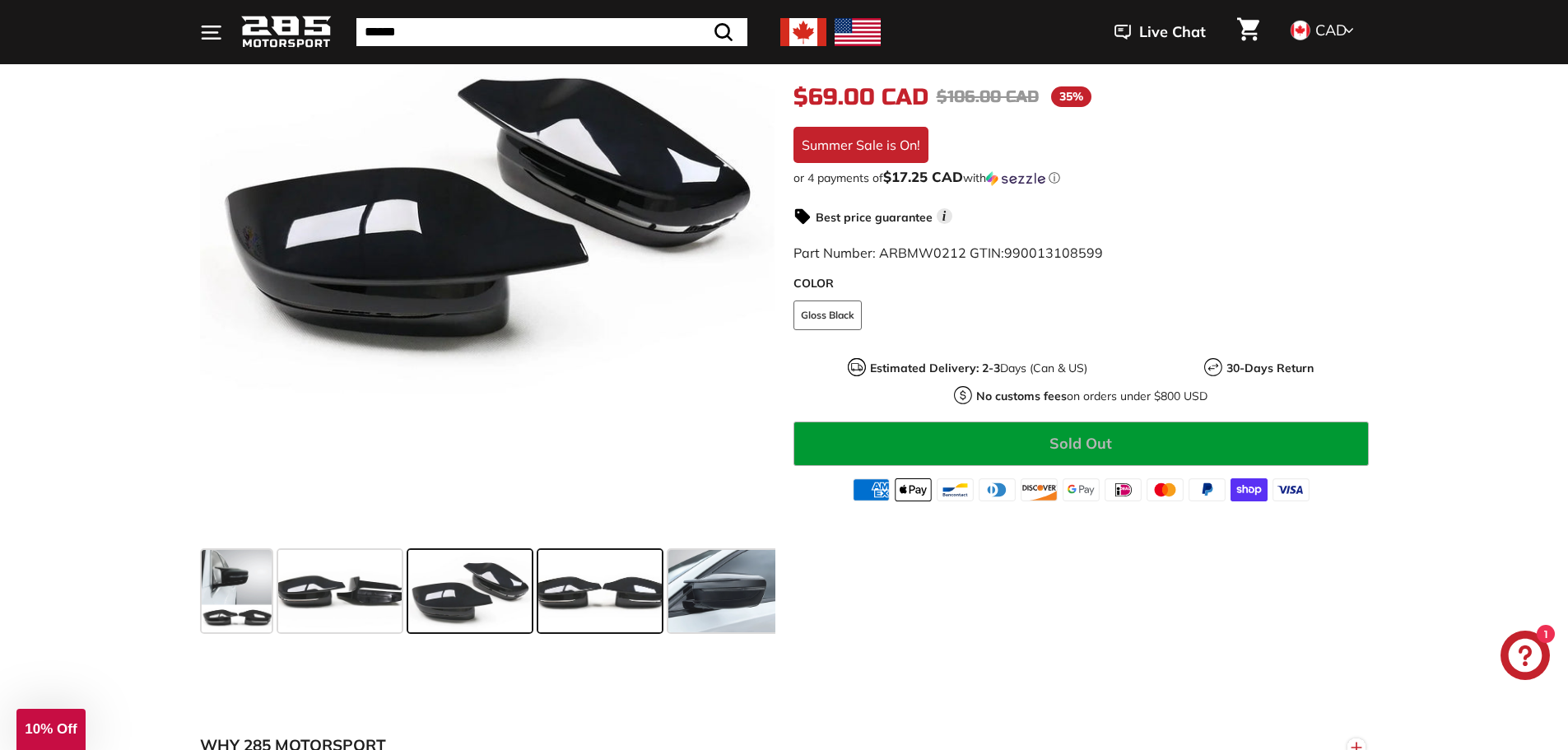
click at [578, 596] on span at bounding box center [600, 591] width 123 height 82
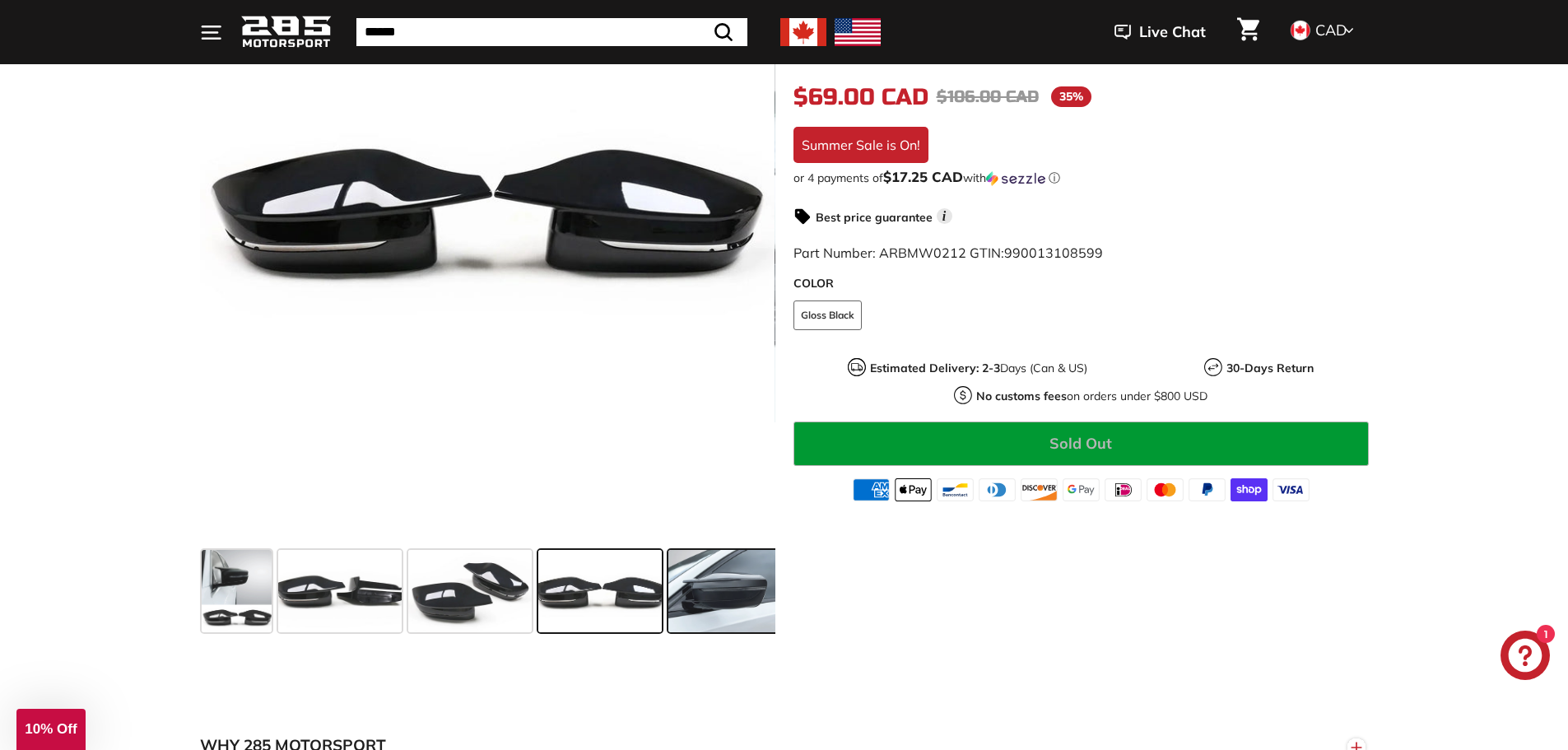
click at [699, 599] on span at bounding box center [723, 591] width 109 height 82
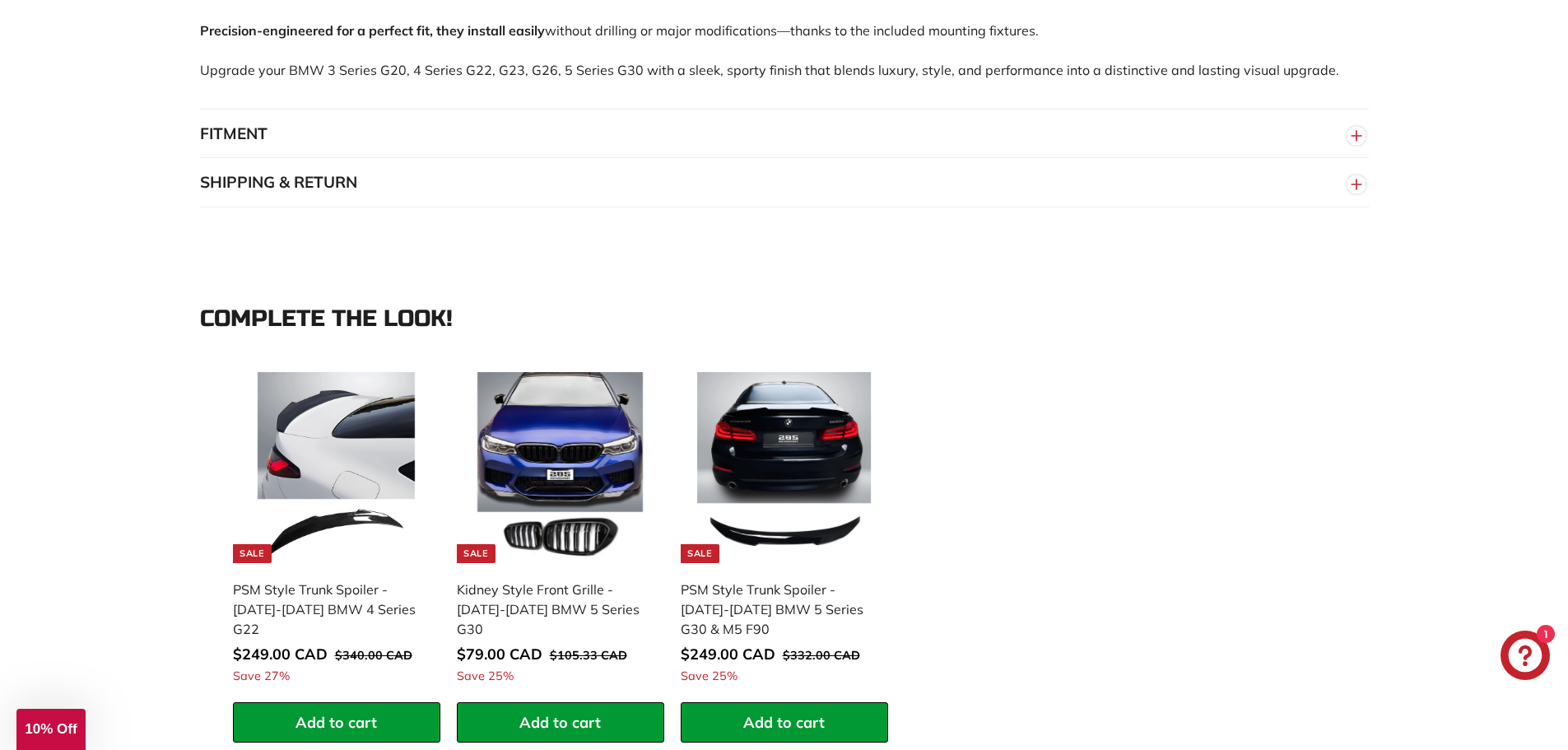
scroll to position [1318, 0]
